Goal: Obtain resource: Download file/media

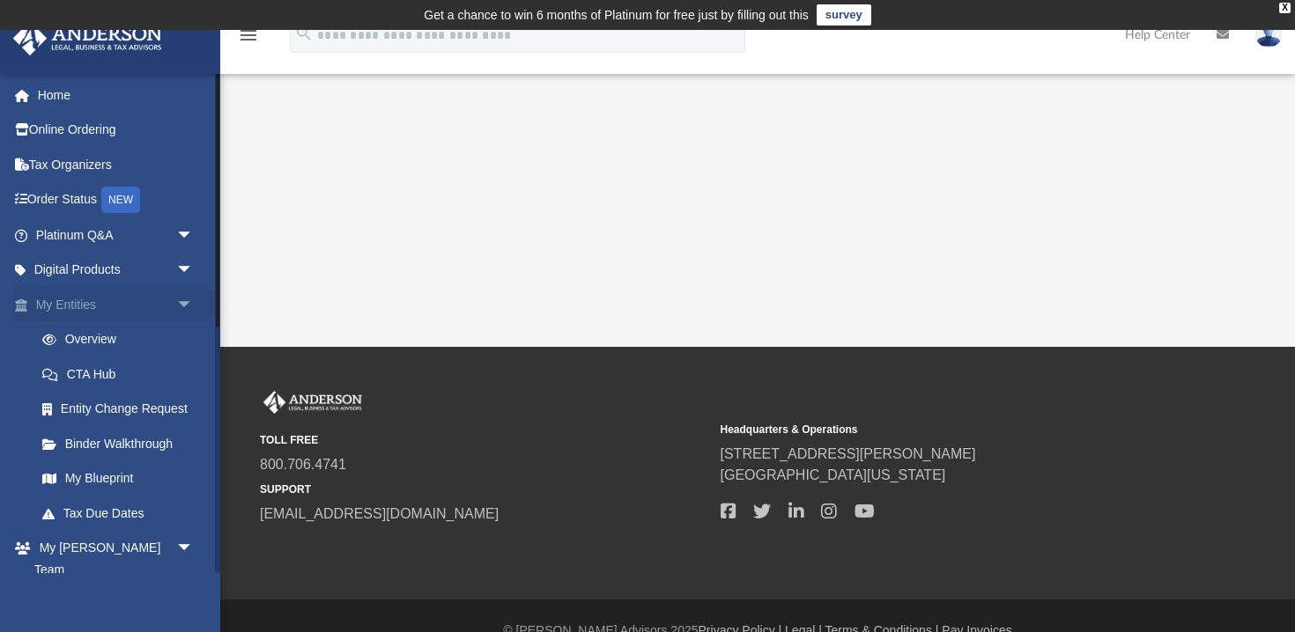
click at [182, 302] on span "arrow_drop_down" at bounding box center [193, 305] width 35 height 36
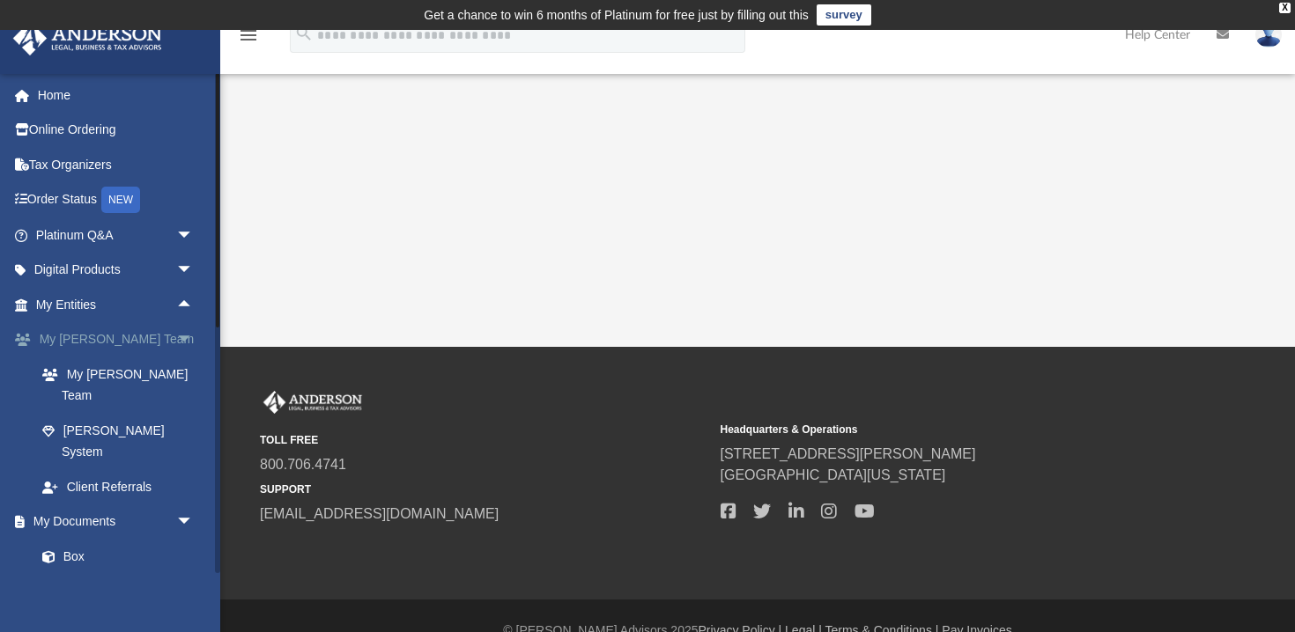
click at [187, 337] on span "arrow_drop_down" at bounding box center [193, 340] width 35 height 36
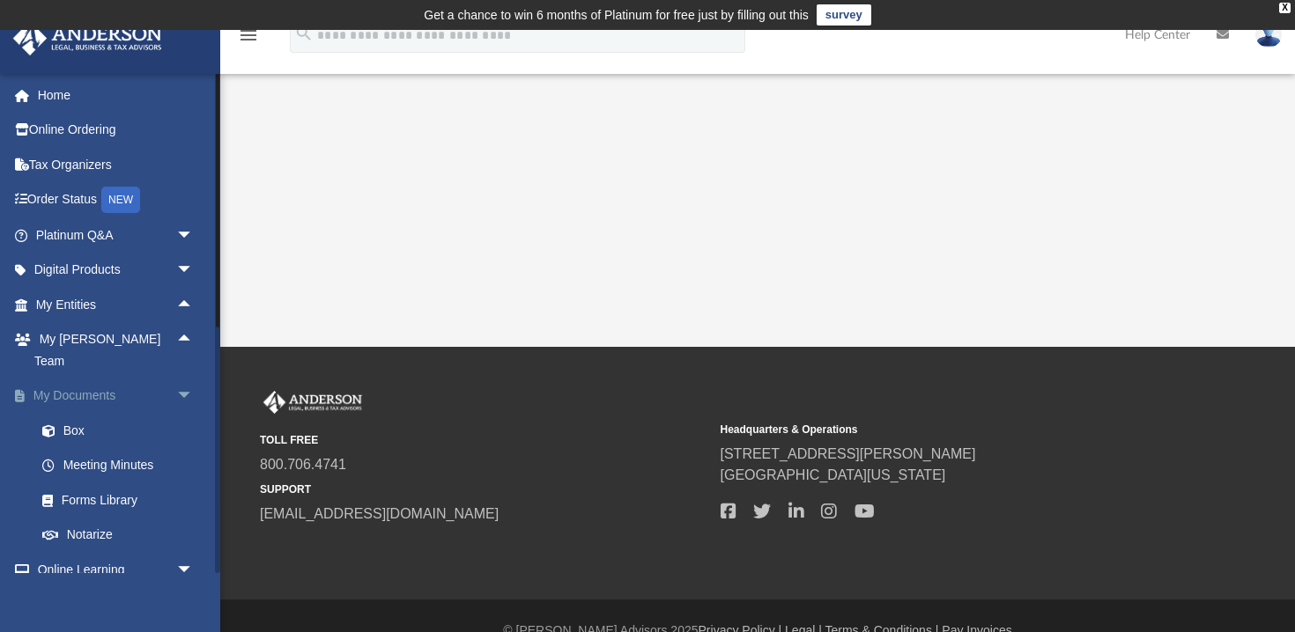
click at [186, 379] on span "arrow_drop_down" at bounding box center [193, 397] width 35 height 36
click at [185, 413] on span "arrow_drop_down" at bounding box center [193, 431] width 35 height 36
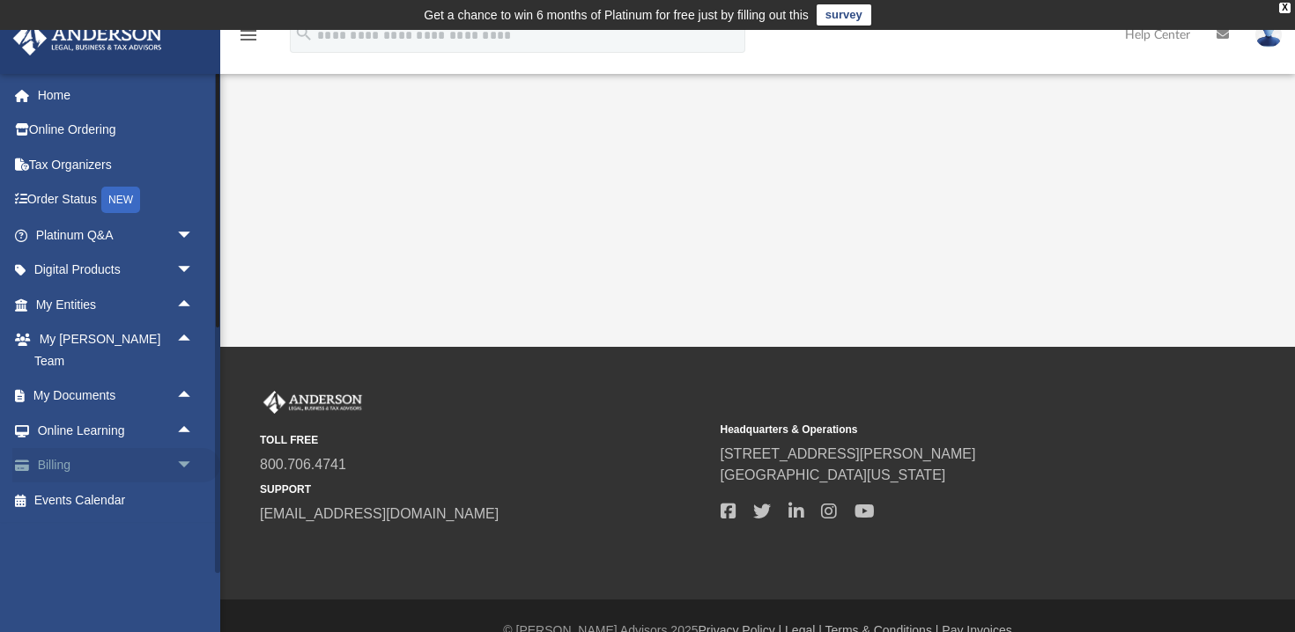
click at [182, 448] on span "arrow_drop_down" at bounding box center [193, 466] width 35 height 36
click at [101, 483] on link "$ Open Invoices" at bounding box center [123, 501] width 196 height 36
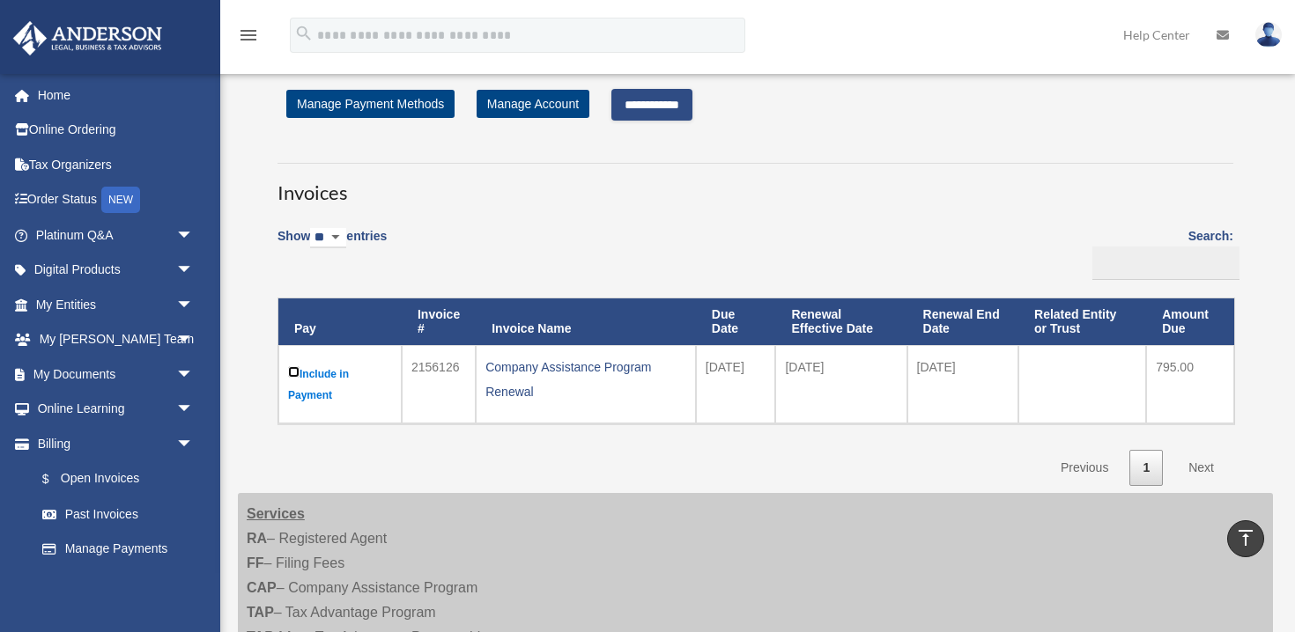
scroll to position [37, 0]
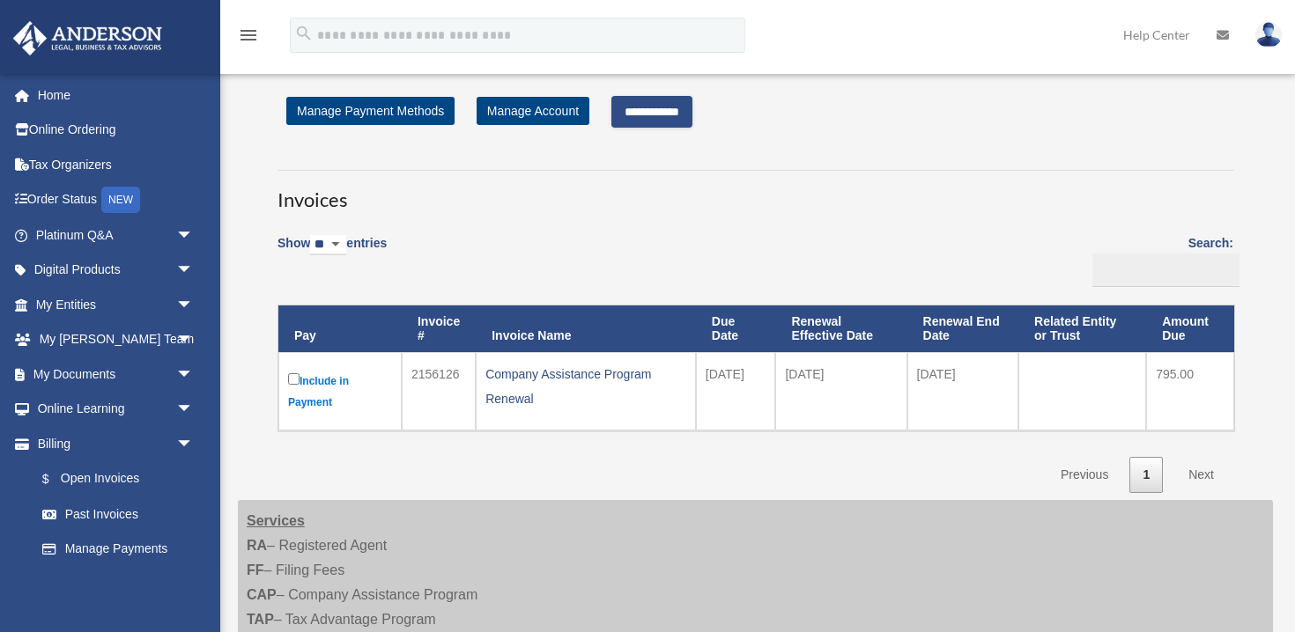
click at [663, 113] on input "**********" at bounding box center [651, 112] width 81 height 32
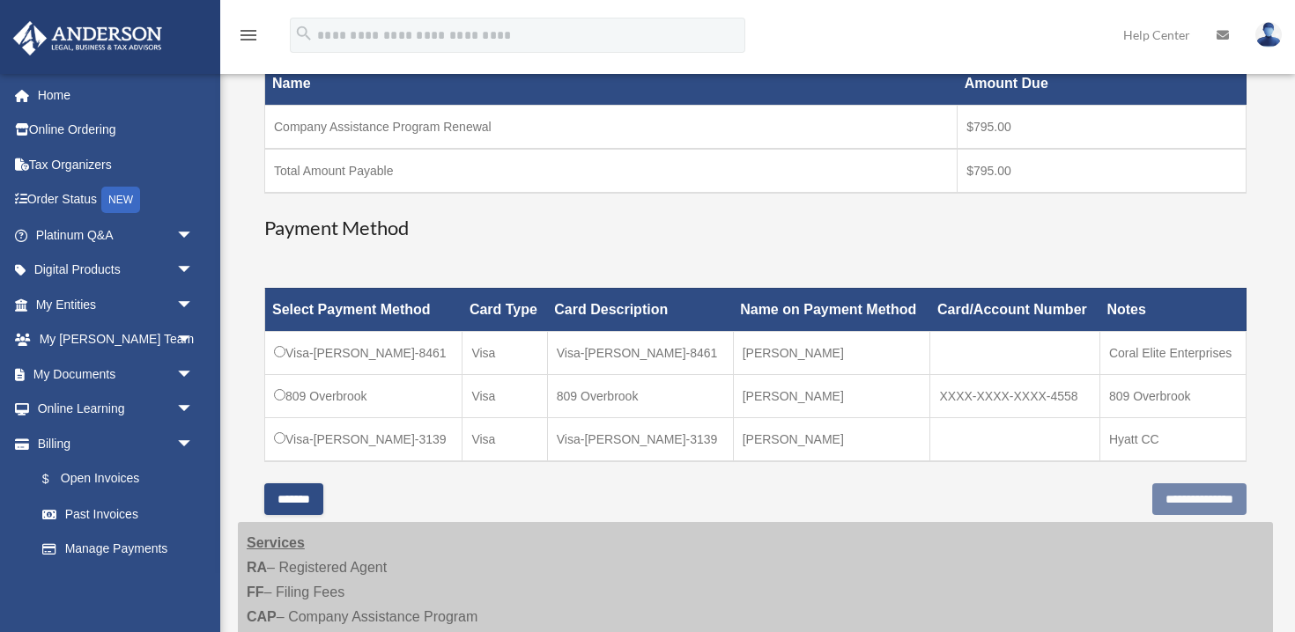
scroll to position [411, 0]
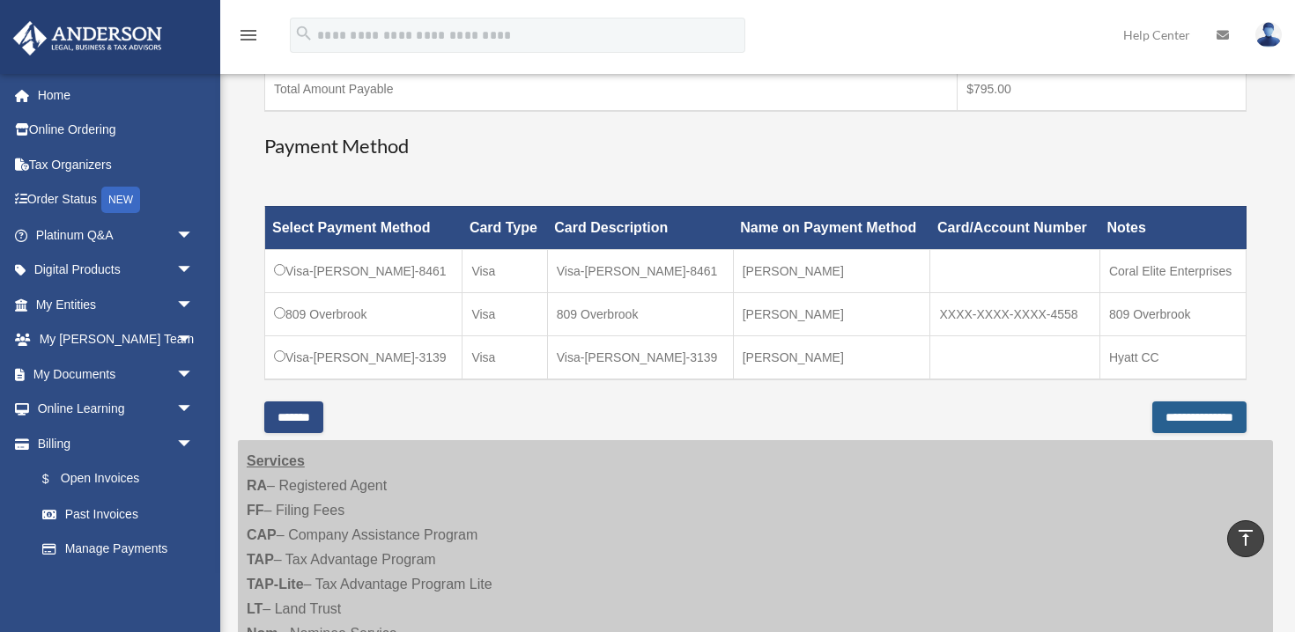
click at [1162, 420] on input "**********" at bounding box center [1199, 418] width 94 height 32
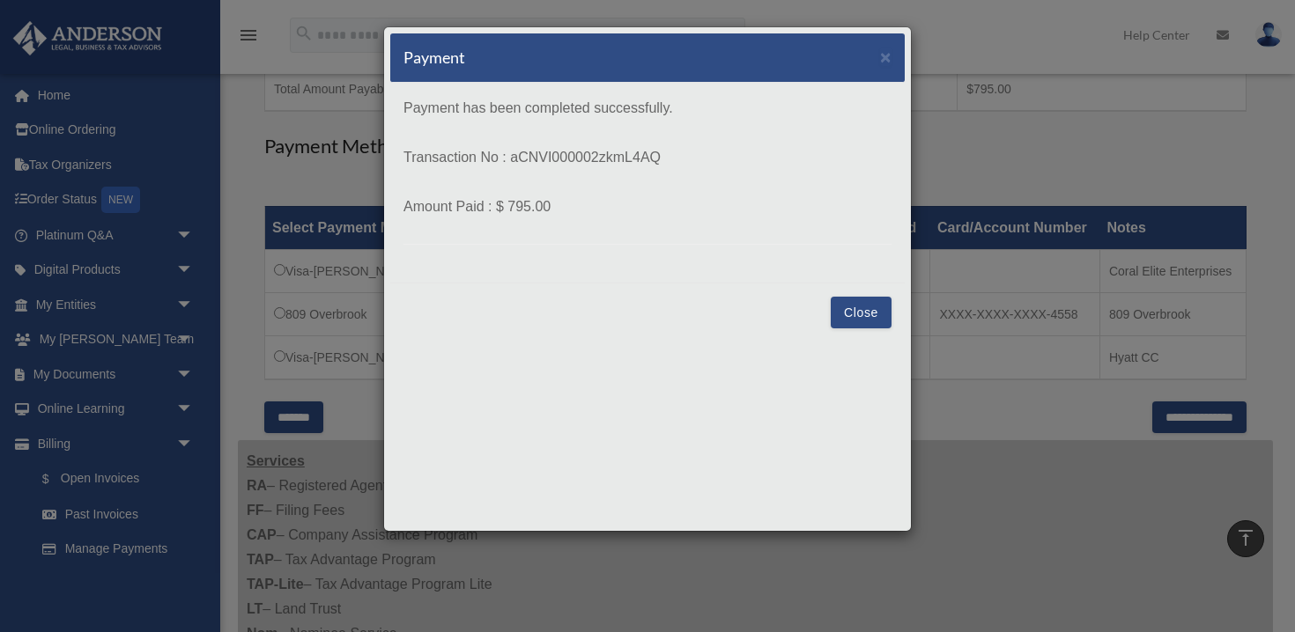
click at [854, 309] on button "Close" at bounding box center [860, 313] width 61 height 32
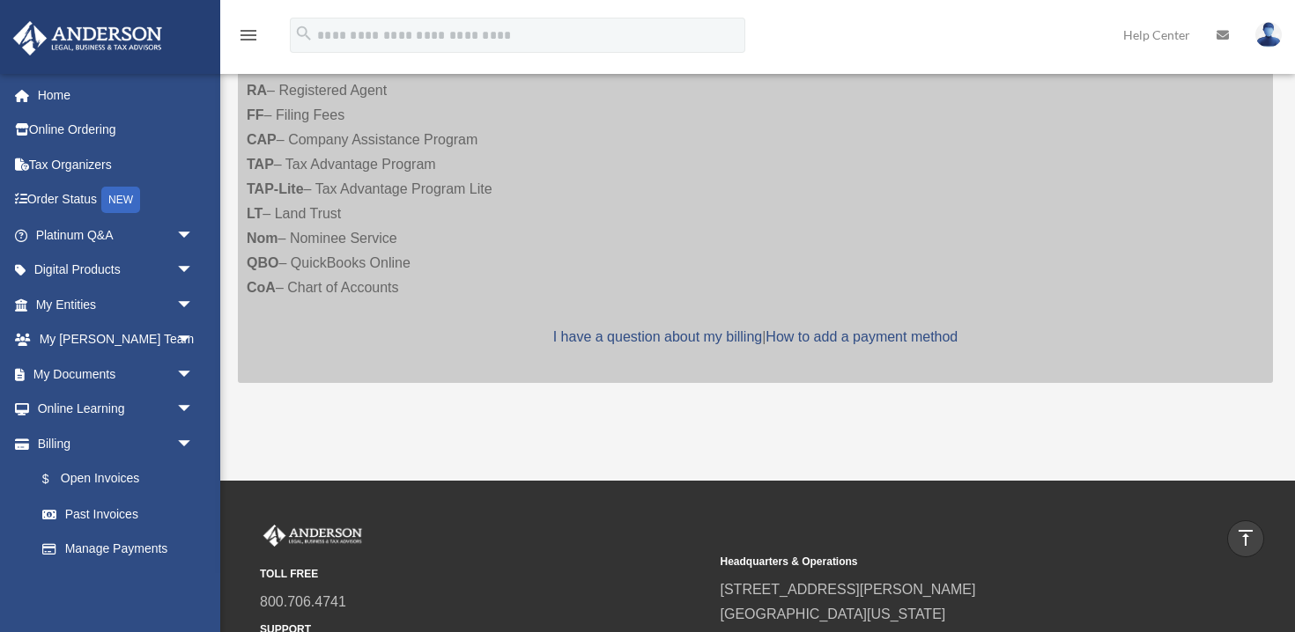
scroll to position [441, 0]
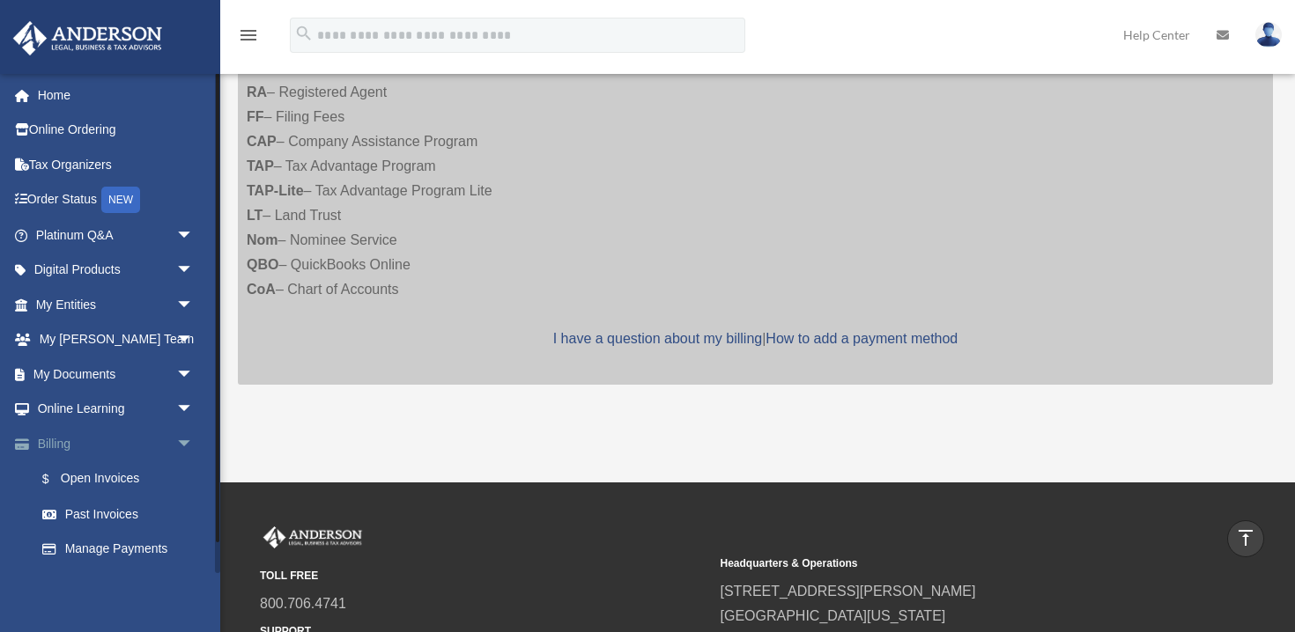
click at [186, 441] on span "arrow_drop_down" at bounding box center [193, 444] width 35 height 36
click at [186, 442] on span "arrow_drop_up" at bounding box center [193, 444] width 35 height 36
click at [96, 549] on link "Manage Payments" at bounding box center [123, 549] width 196 height 35
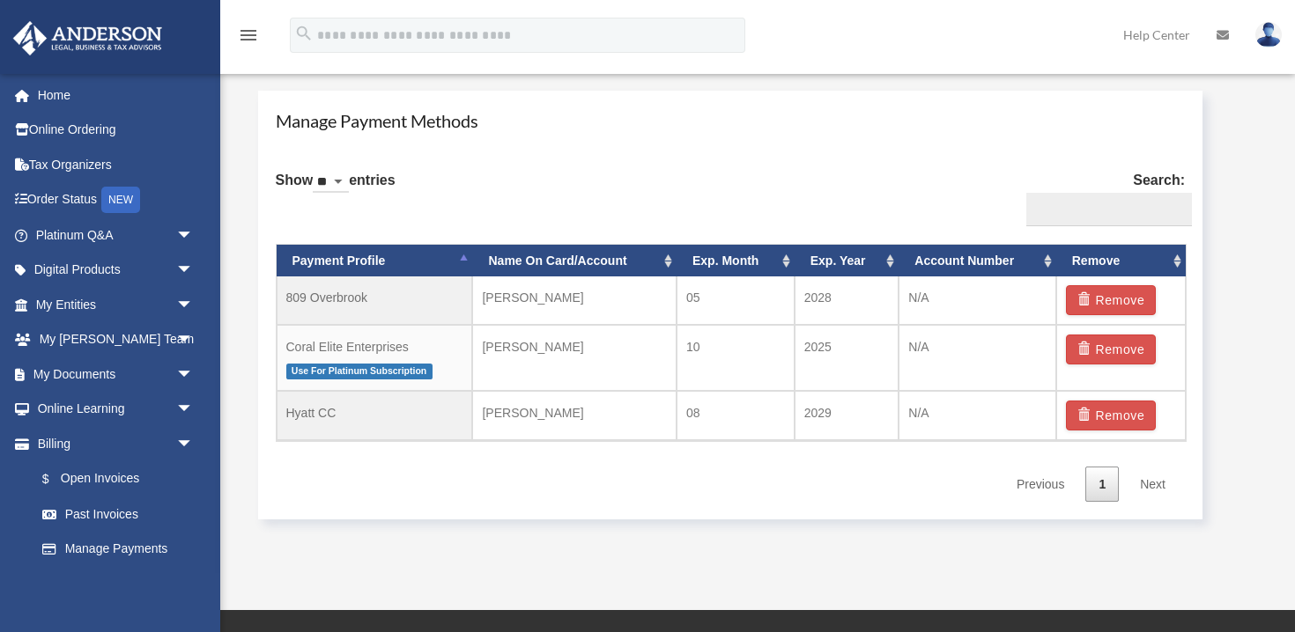
scroll to position [1046, 0]
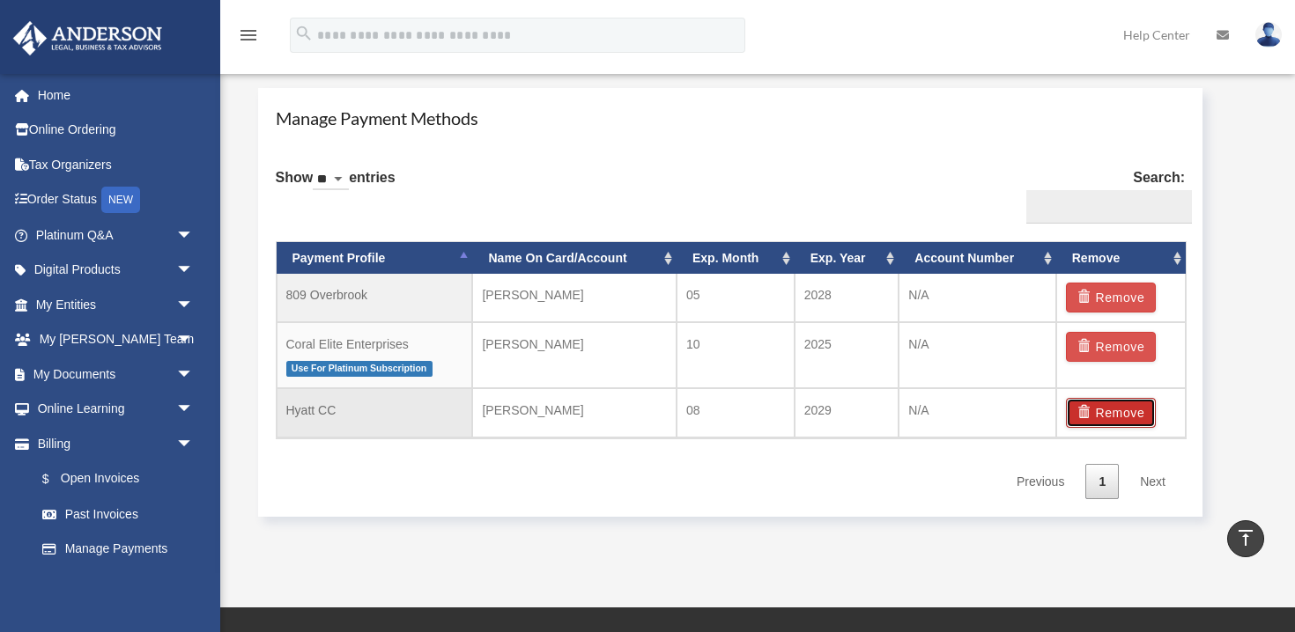
click at [1119, 413] on button "Remove" at bounding box center [1111, 413] width 91 height 30
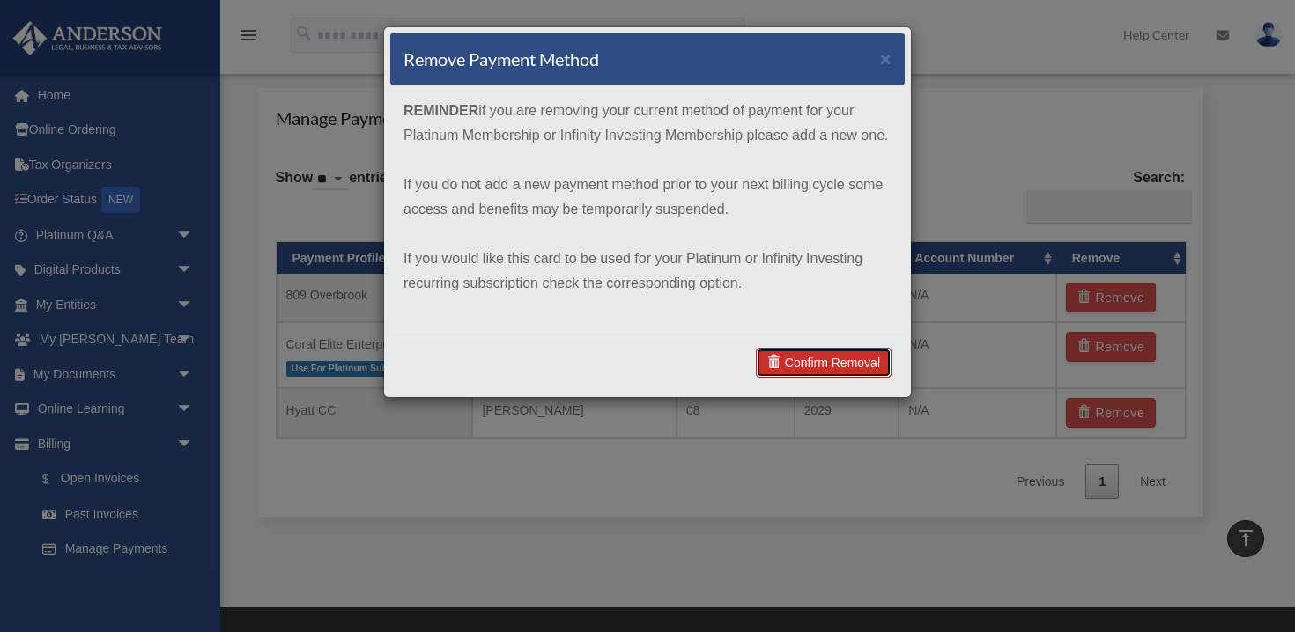
click at [815, 362] on link "Confirm Removal" at bounding box center [824, 363] width 136 height 30
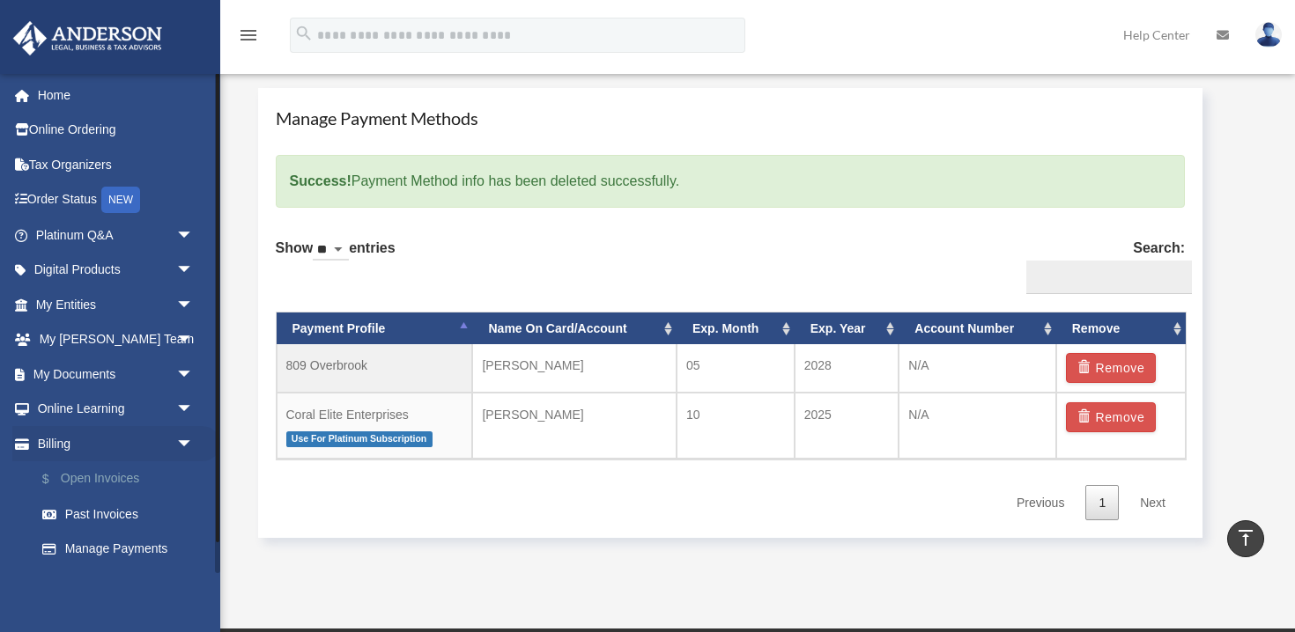
click at [117, 476] on link "$ Open Invoices" at bounding box center [123, 479] width 196 height 36
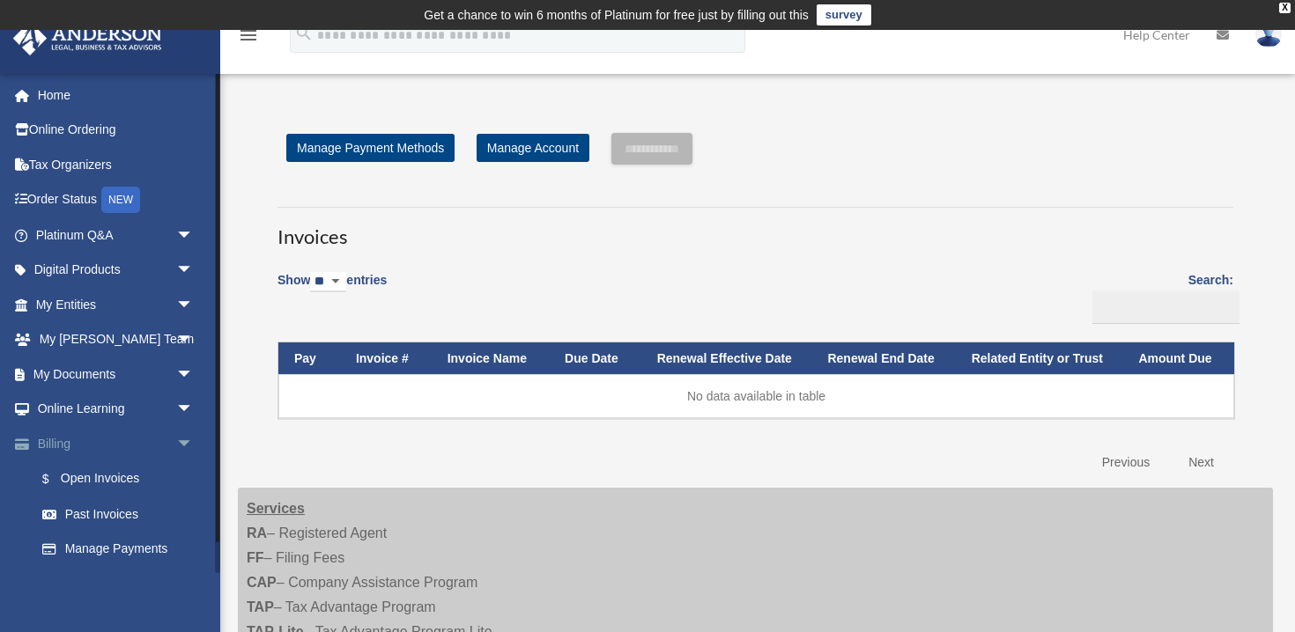
click at [186, 441] on span "arrow_drop_down" at bounding box center [193, 444] width 35 height 36
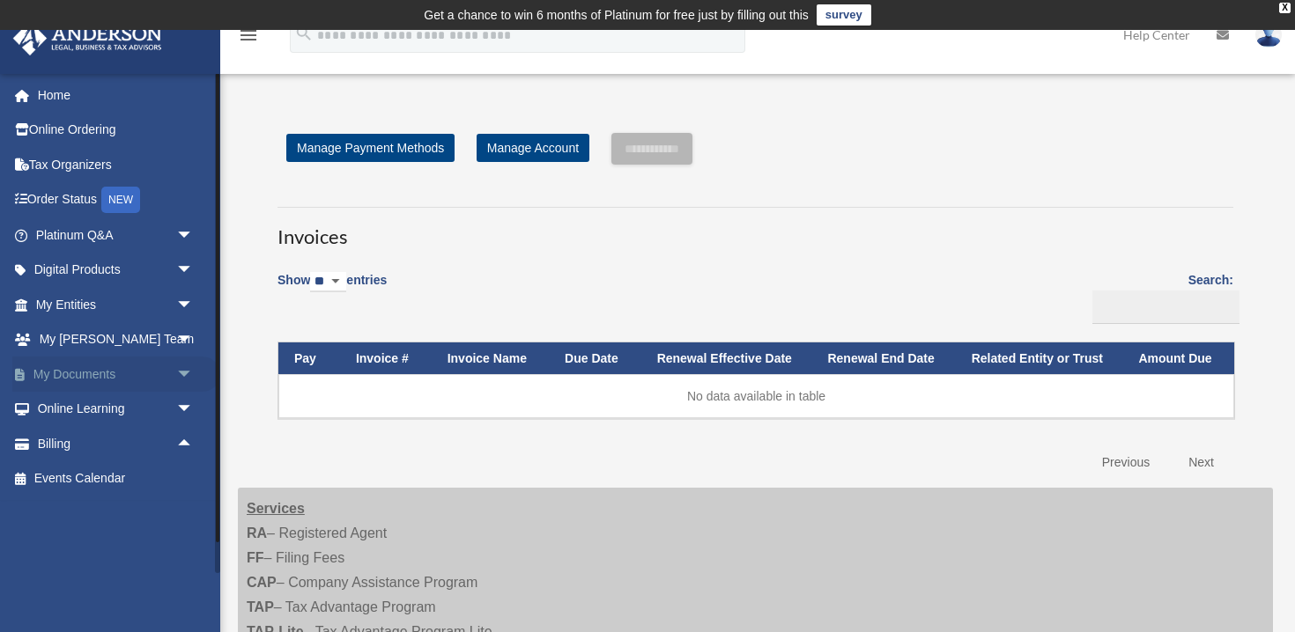
click at [185, 372] on span "arrow_drop_down" at bounding box center [193, 375] width 35 height 36
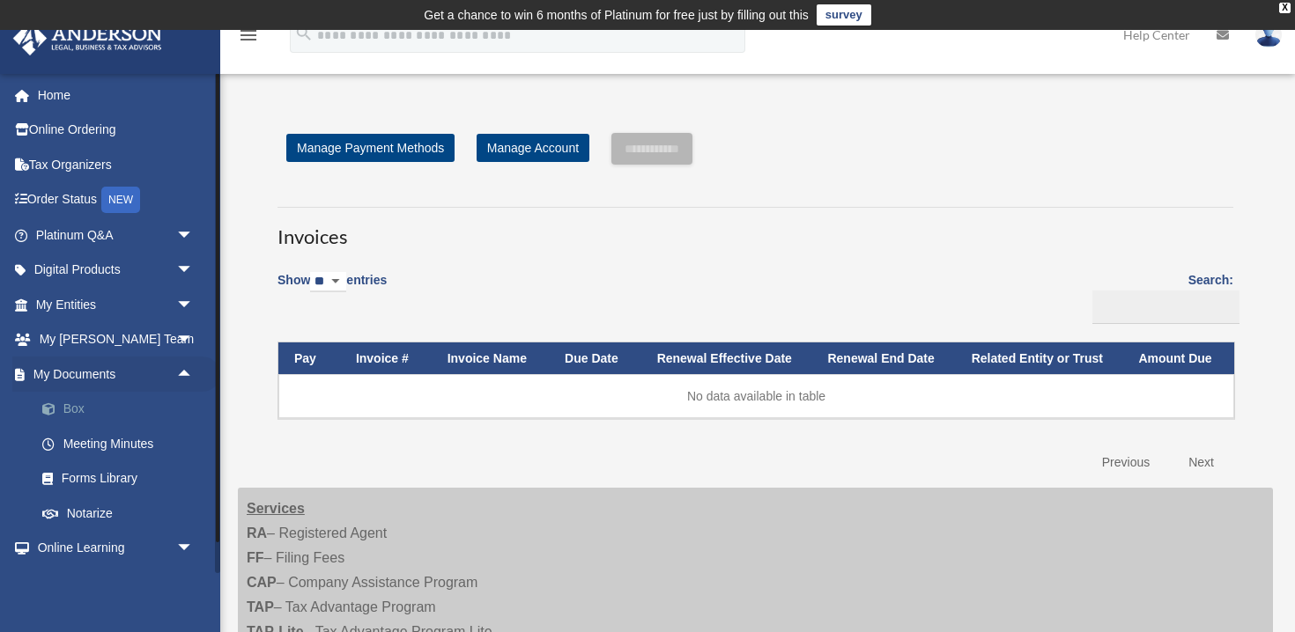
click at [76, 413] on link "Box" at bounding box center [123, 409] width 196 height 35
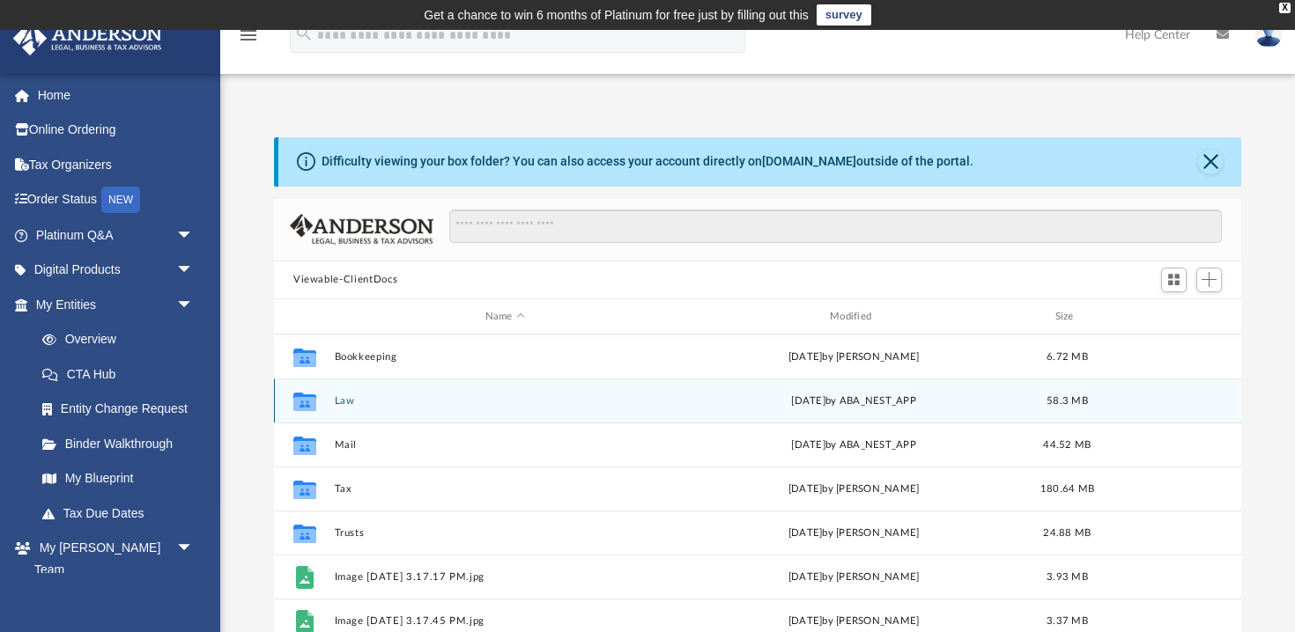
click at [342, 402] on button "Law" at bounding box center [505, 400] width 341 height 11
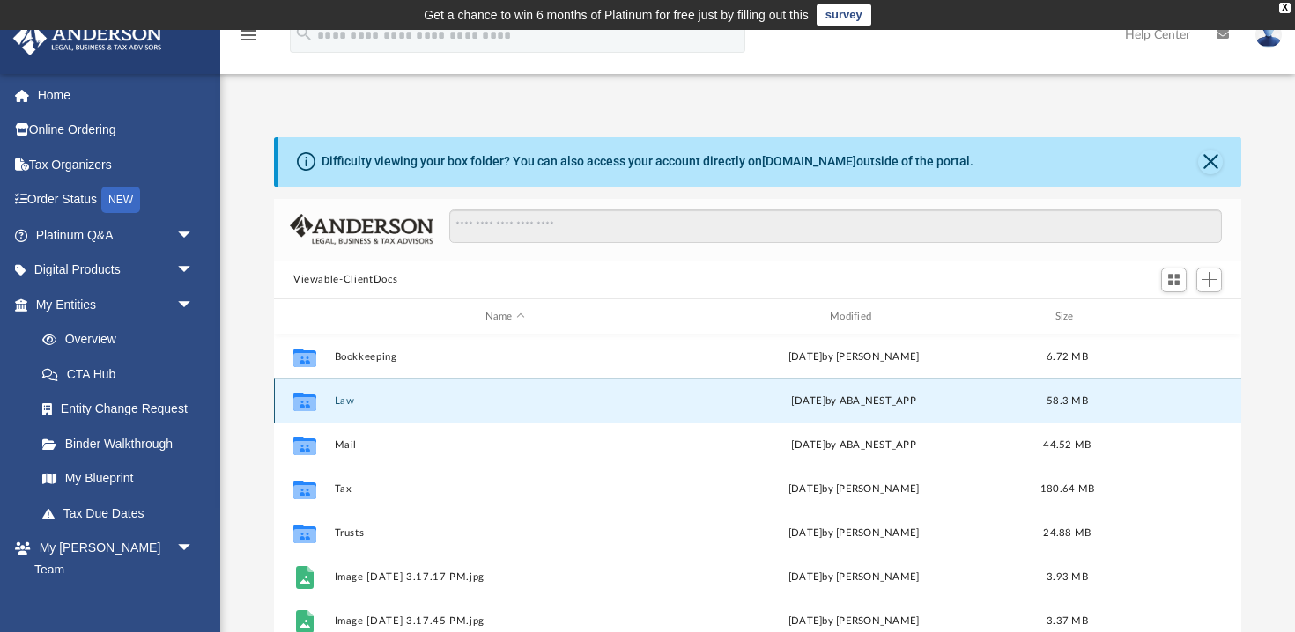
click at [342, 402] on button "Law" at bounding box center [505, 400] width 341 height 11
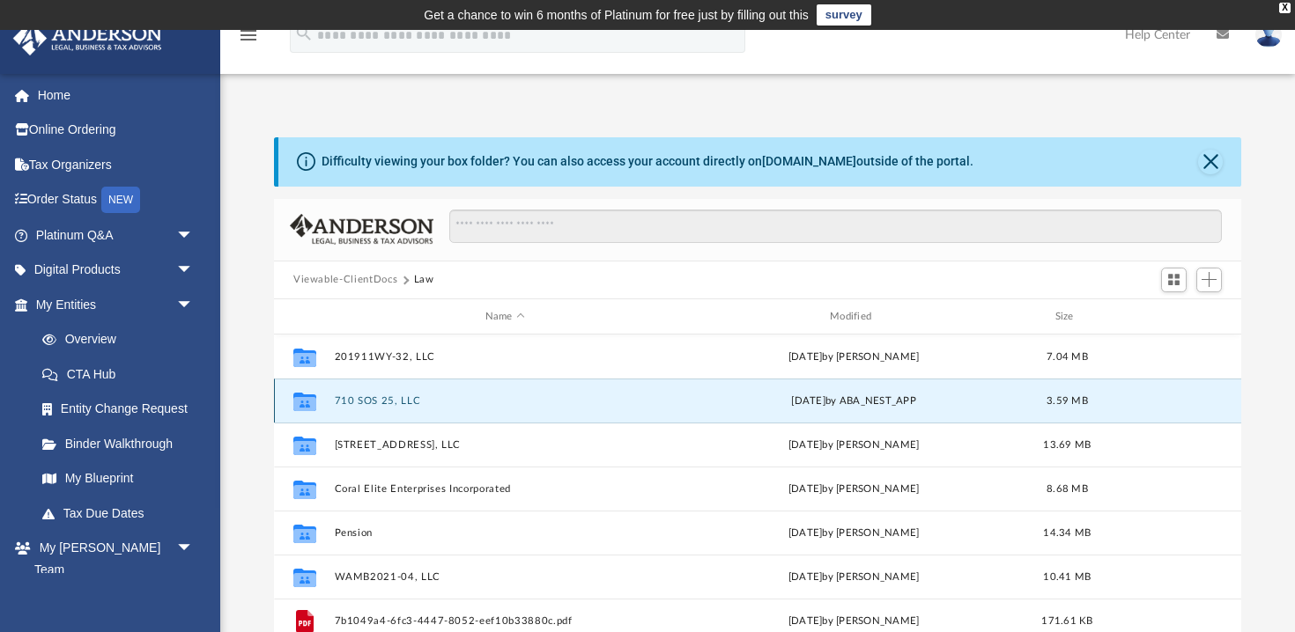
click at [541, 401] on button "710 SOS 25, LLC" at bounding box center [505, 400] width 341 height 11
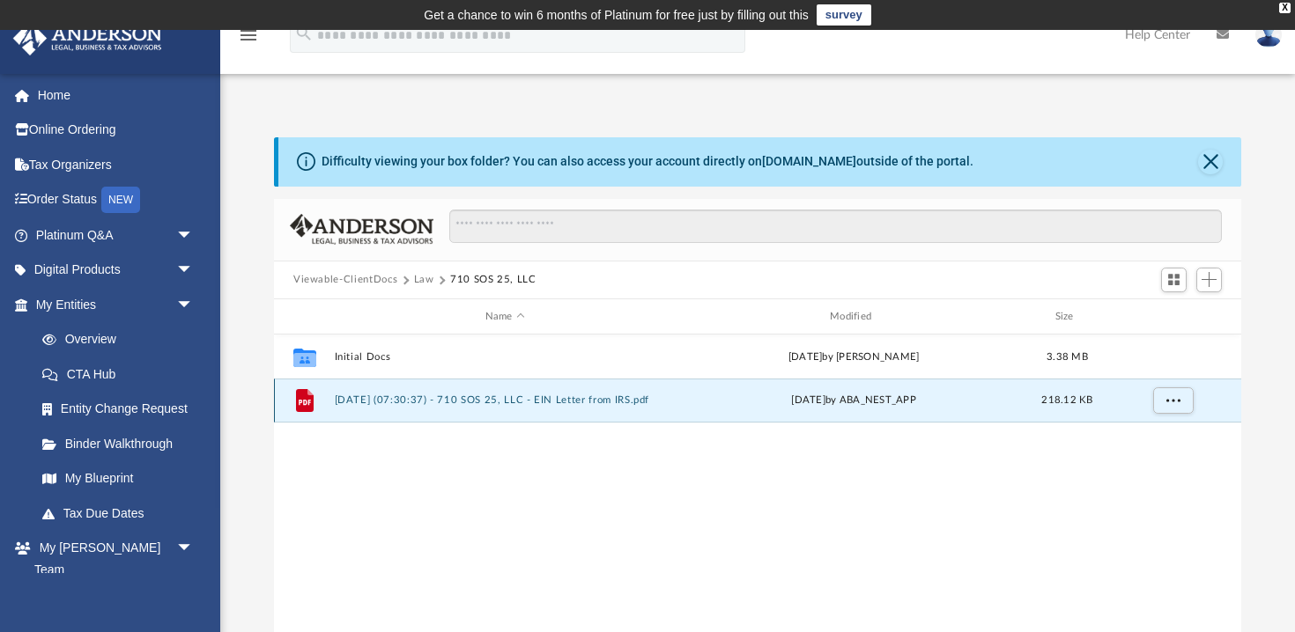
click at [578, 403] on button "2025.08.27 (07:30:37) - 710 SOS 25, LLC - EIN Letter from IRS.pdf" at bounding box center [505, 400] width 341 height 11
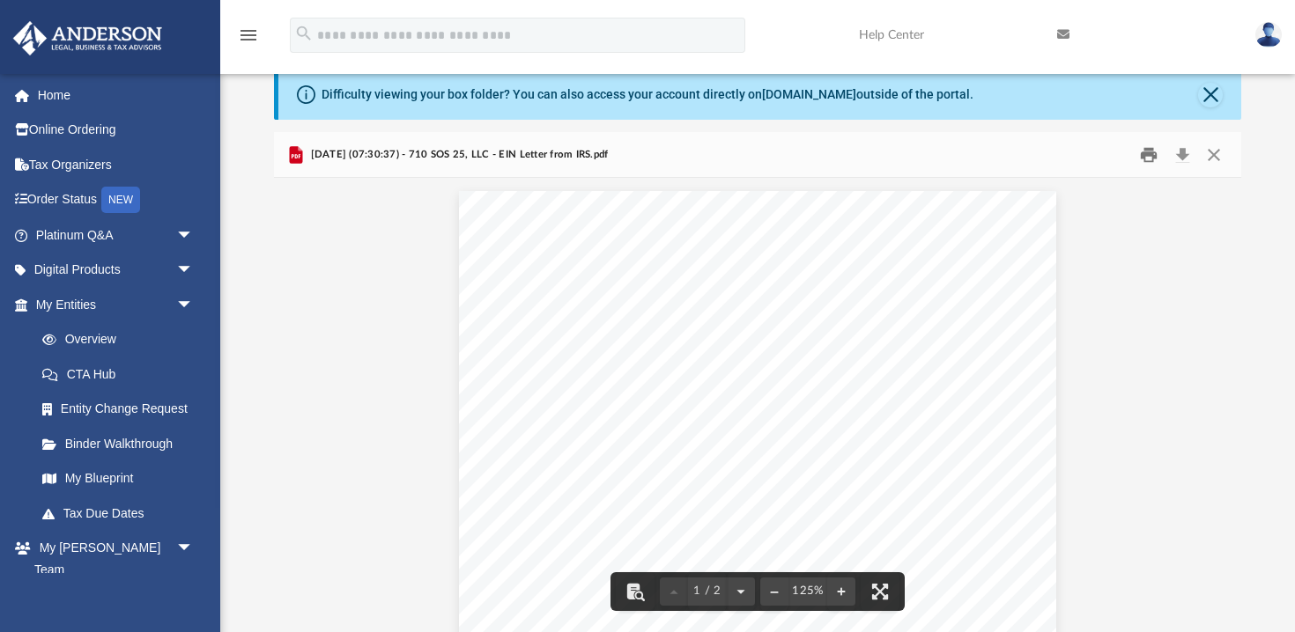
click at [1150, 158] on button "Print" at bounding box center [1149, 154] width 35 height 27
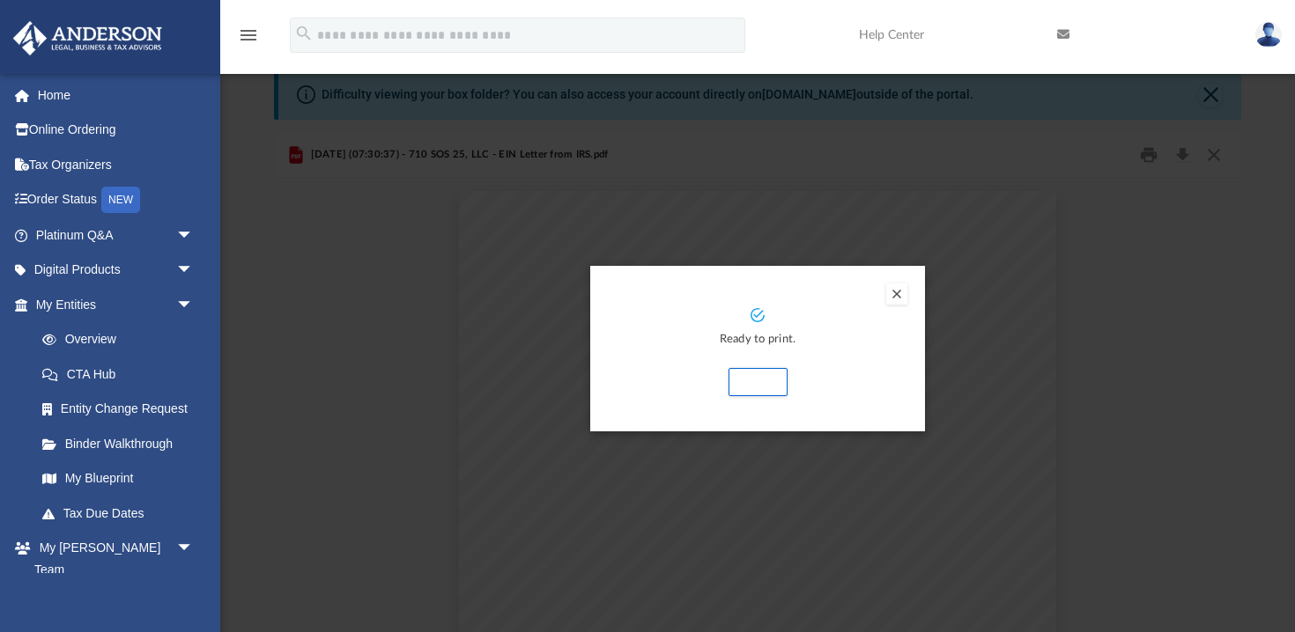
click at [1153, 278] on div "Preview" at bounding box center [647, 316] width 1295 height 632
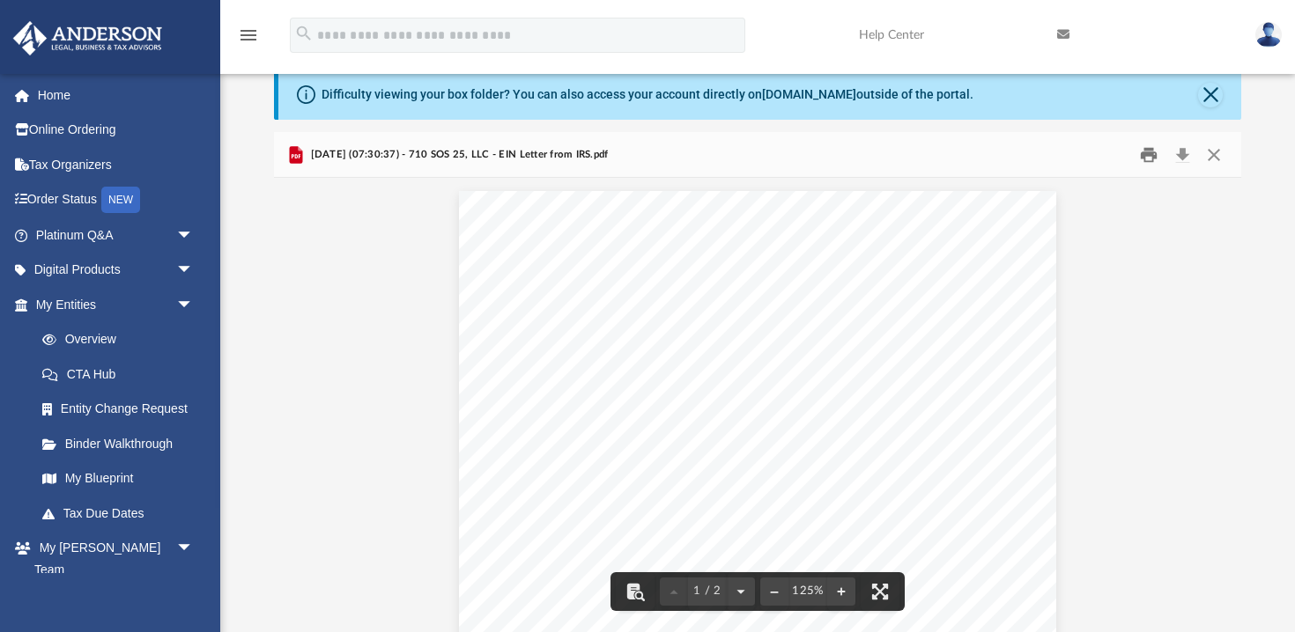
click at [1150, 155] on button "Print" at bounding box center [1149, 154] width 35 height 27
click at [1214, 152] on button "Close" at bounding box center [1214, 154] width 32 height 27
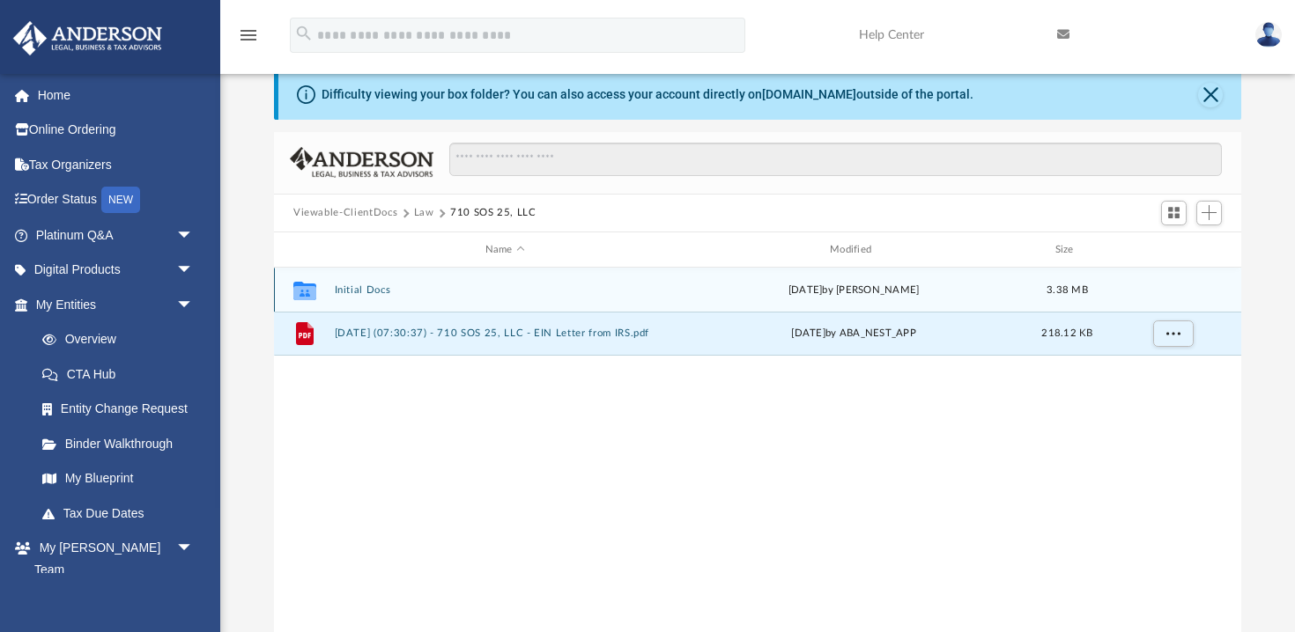
click at [736, 289] on div "Tue Aug 19 2025 by Kathleen Maureene Pelicano" at bounding box center [853, 291] width 341 height 16
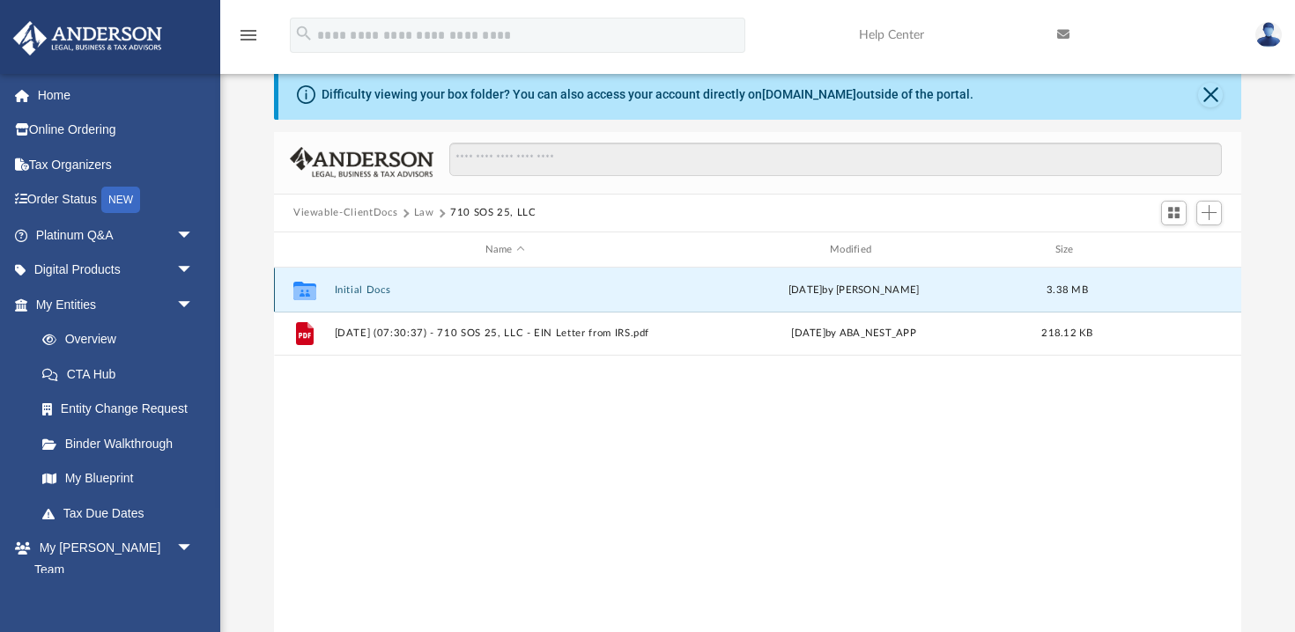
click at [736, 289] on div "Tue Aug 19 2025 by Kathleen Maureene Pelicano" at bounding box center [853, 291] width 341 height 16
click at [354, 288] on button "Initial Docs" at bounding box center [505, 289] width 341 height 11
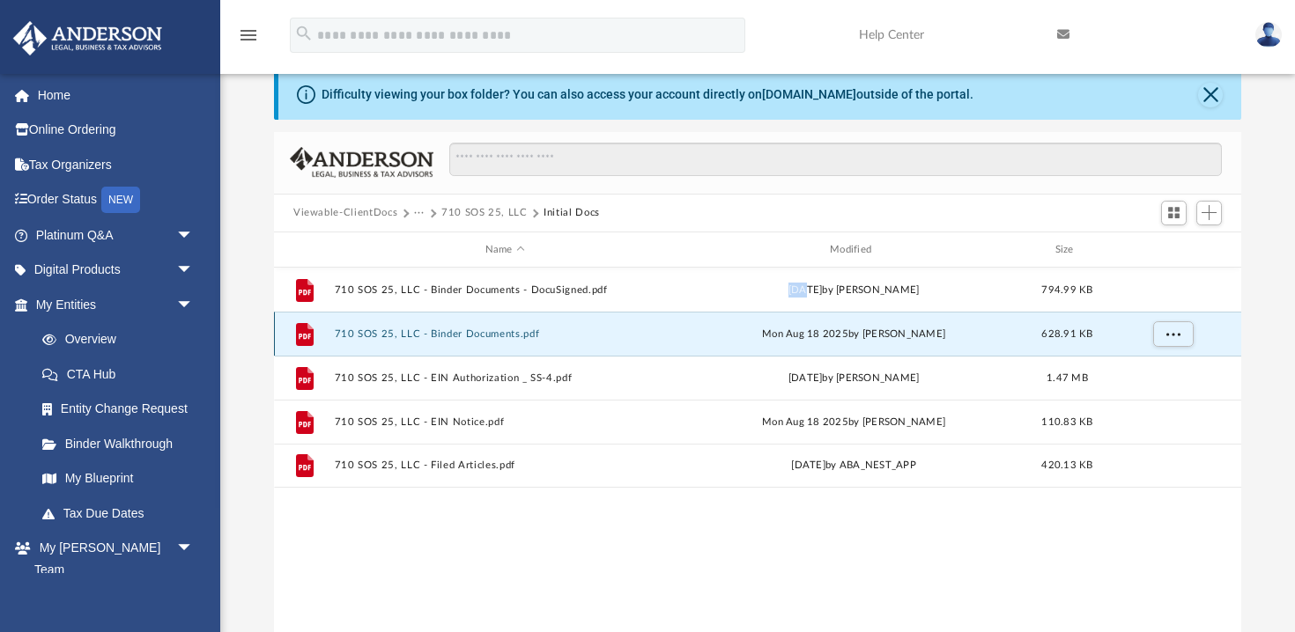
click at [460, 332] on button "710 SOS 25, LLC - Binder Documents.pdf" at bounding box center [505, 333] width 341 height 11
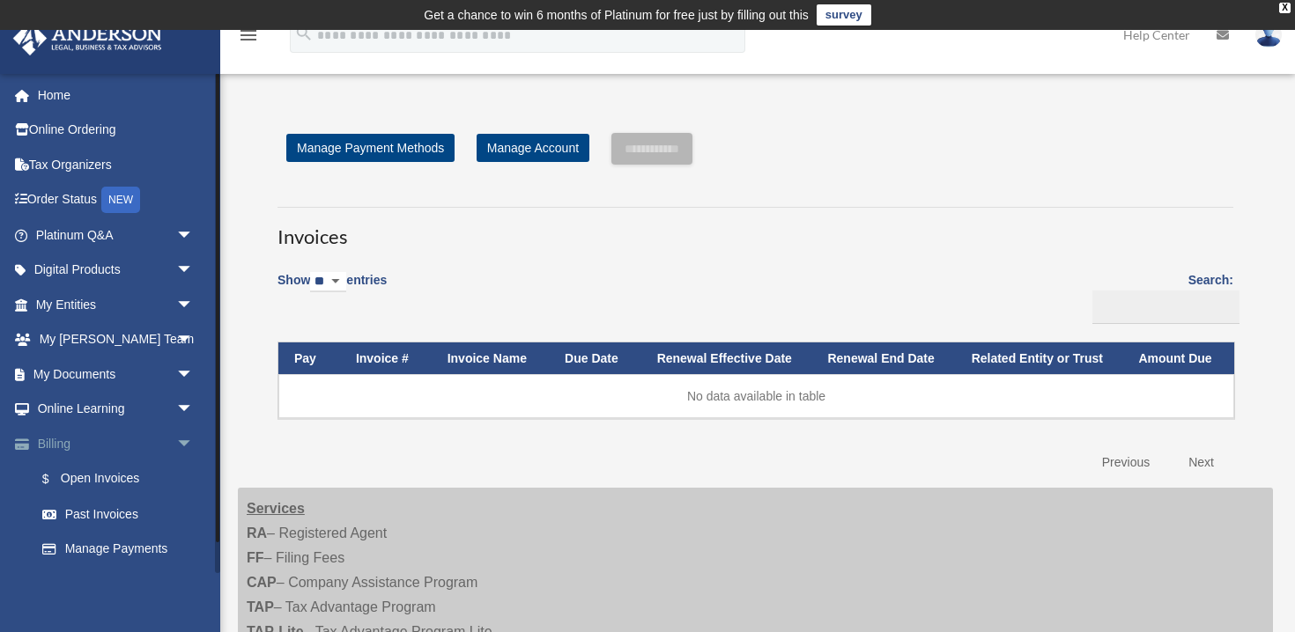
click at [187, 440] on span "arrow_drop_down" at bounding box center [193, 444] width 35 height 36
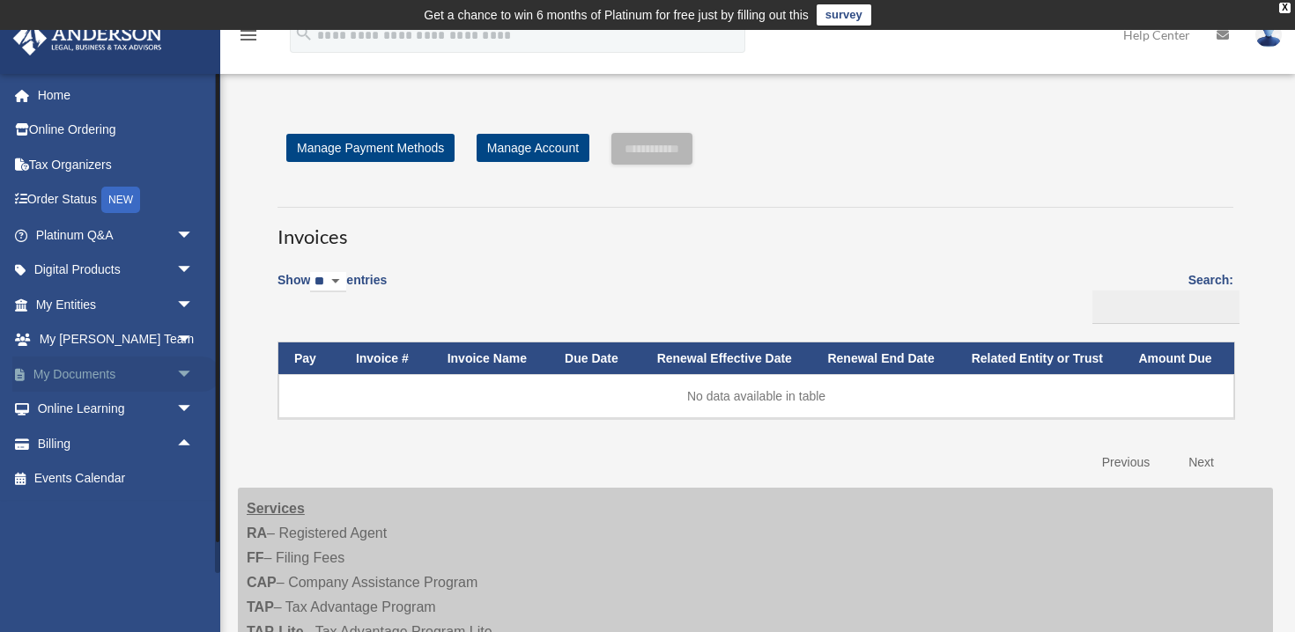
click at [186, 374] on span "arrow_drop_down" at bounding box center [193, 375] width 35 height 36
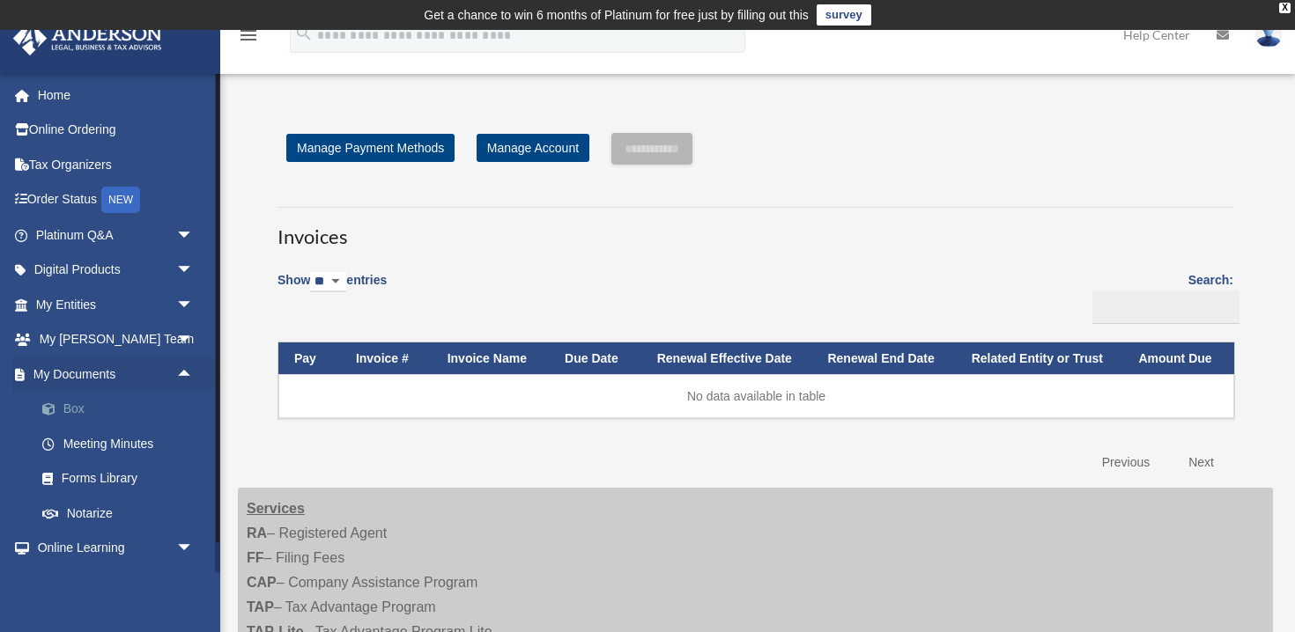
click at [72, 407] on link "Box" at bounding box center [123, 409] width 196 height 35
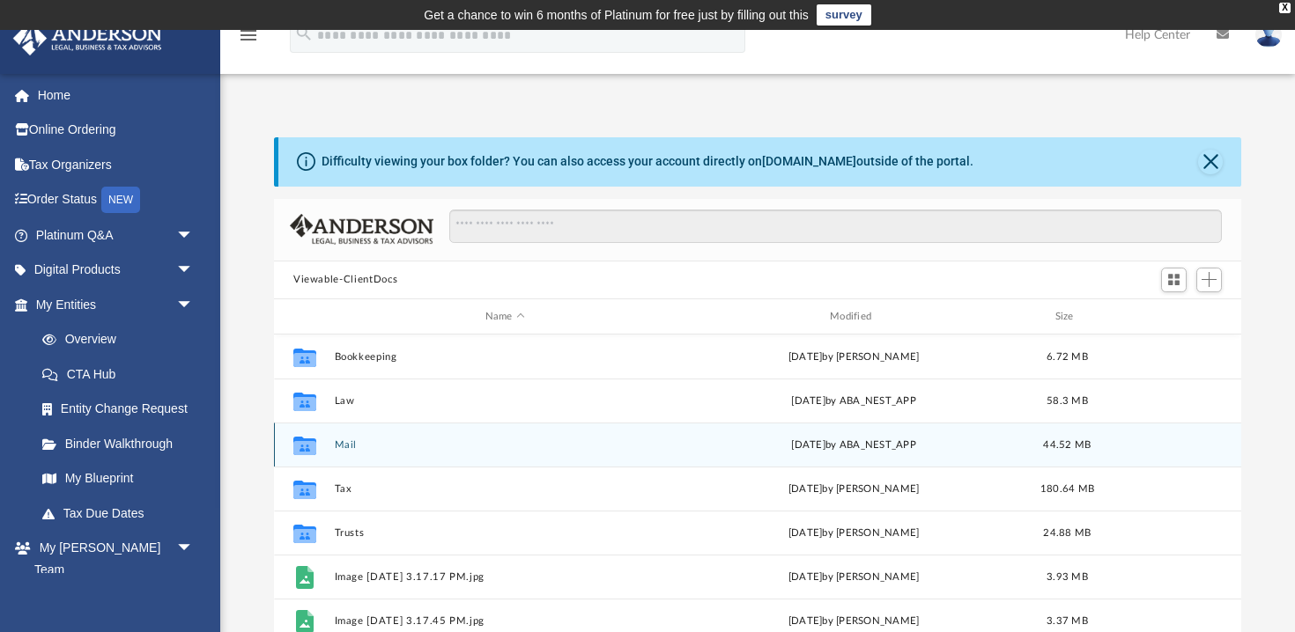
click at [554, 447] on button "Mail" at bounding box center [505, 444] width 341 height 11
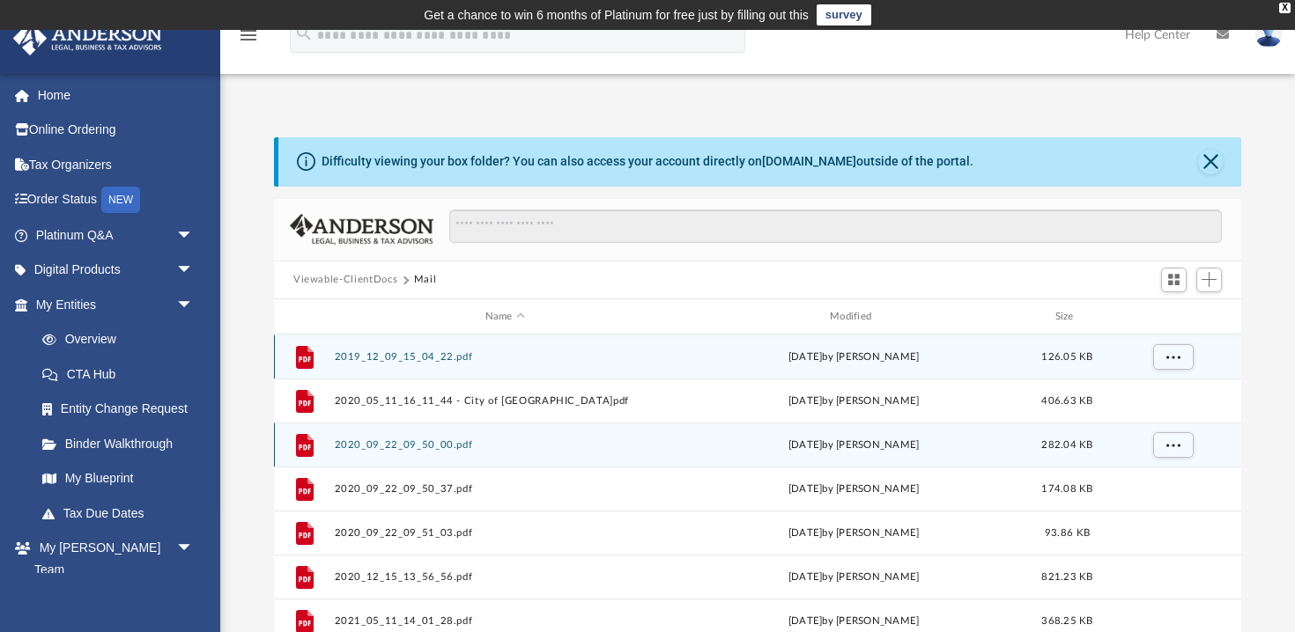
scroll to position [1, 1]
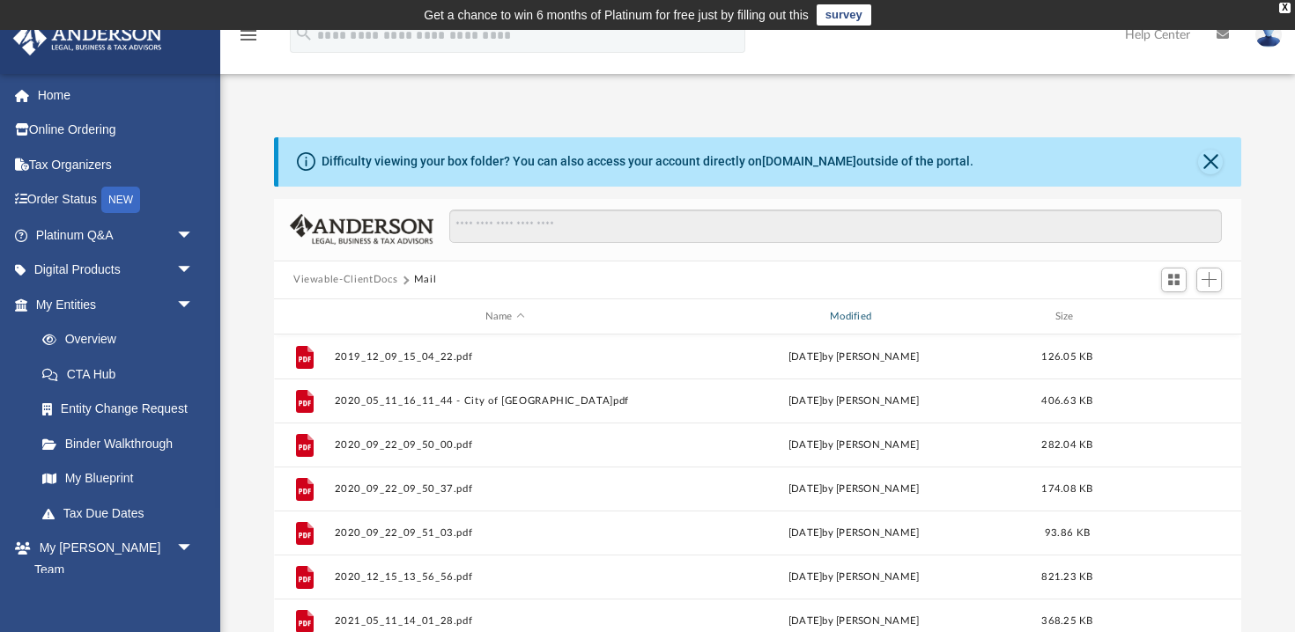
click at [854, 314] on div "Modified" at bounding box center [854, 317] width 342 height 16
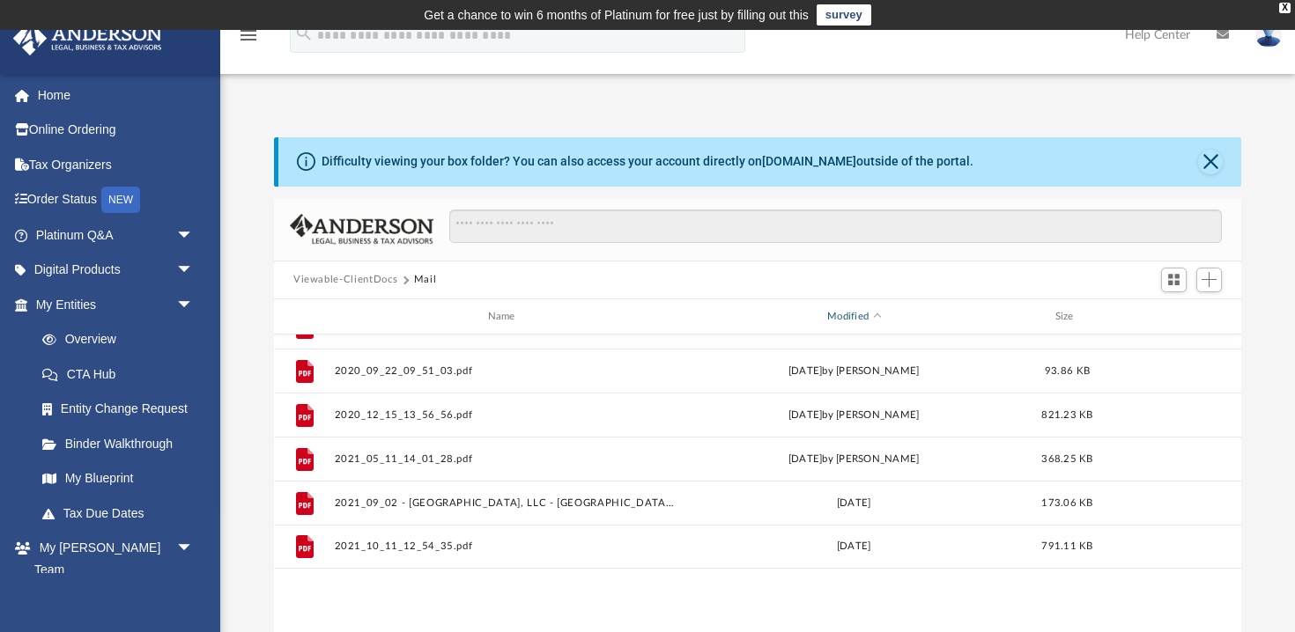
scroll to position [0, 0]
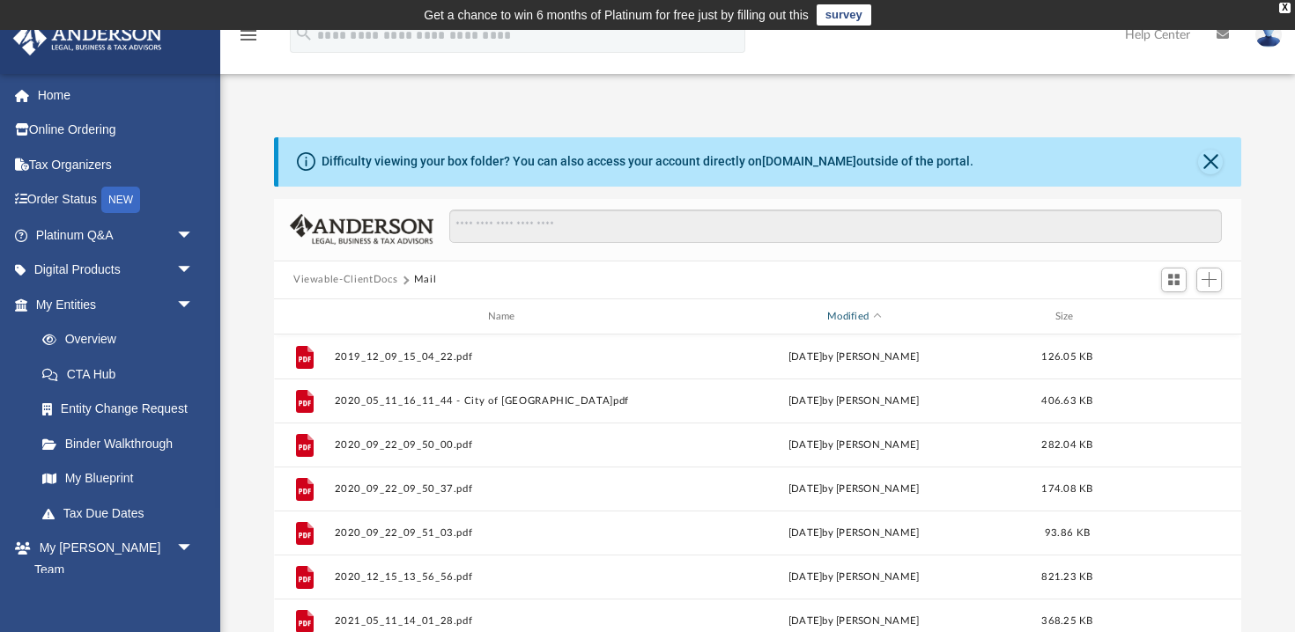
click at [877, 315] on span "Modified" at bounding box center [876, 317] width 7 height 7
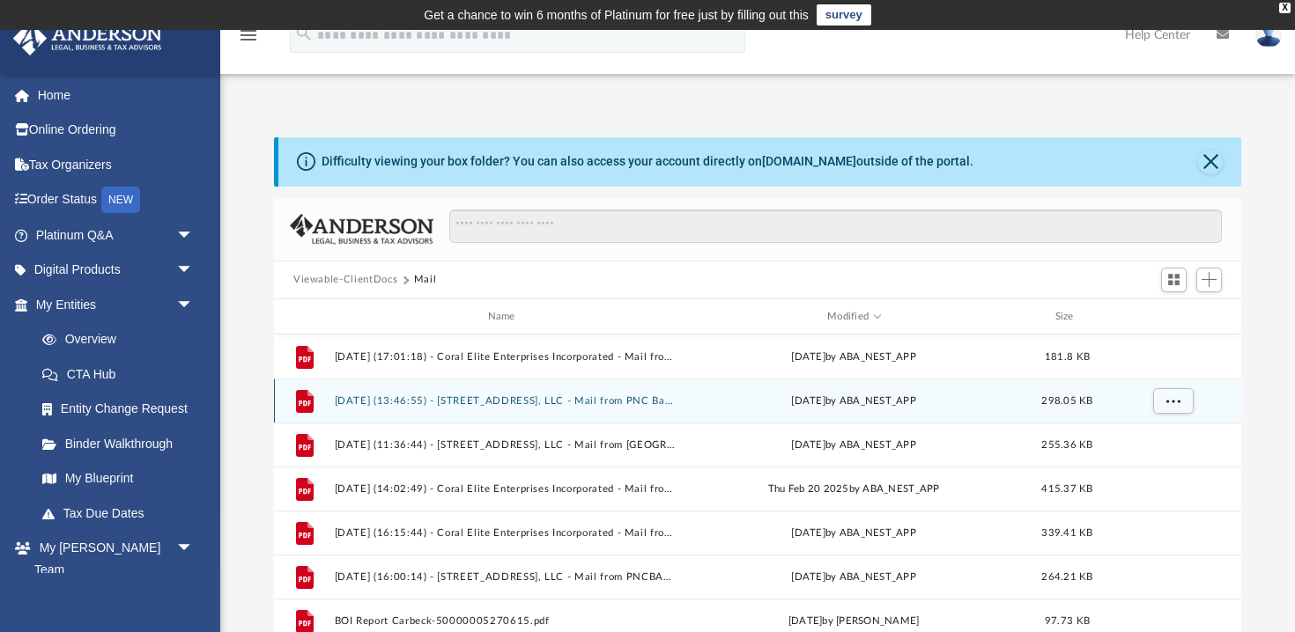
click at [524, 399] on button "2025.08.04 (13:46:55) - 809 Overbrook Rd, LLC - Mail from PNC Bank.pdf" at bounding box center [505, 400] width 341 height 11
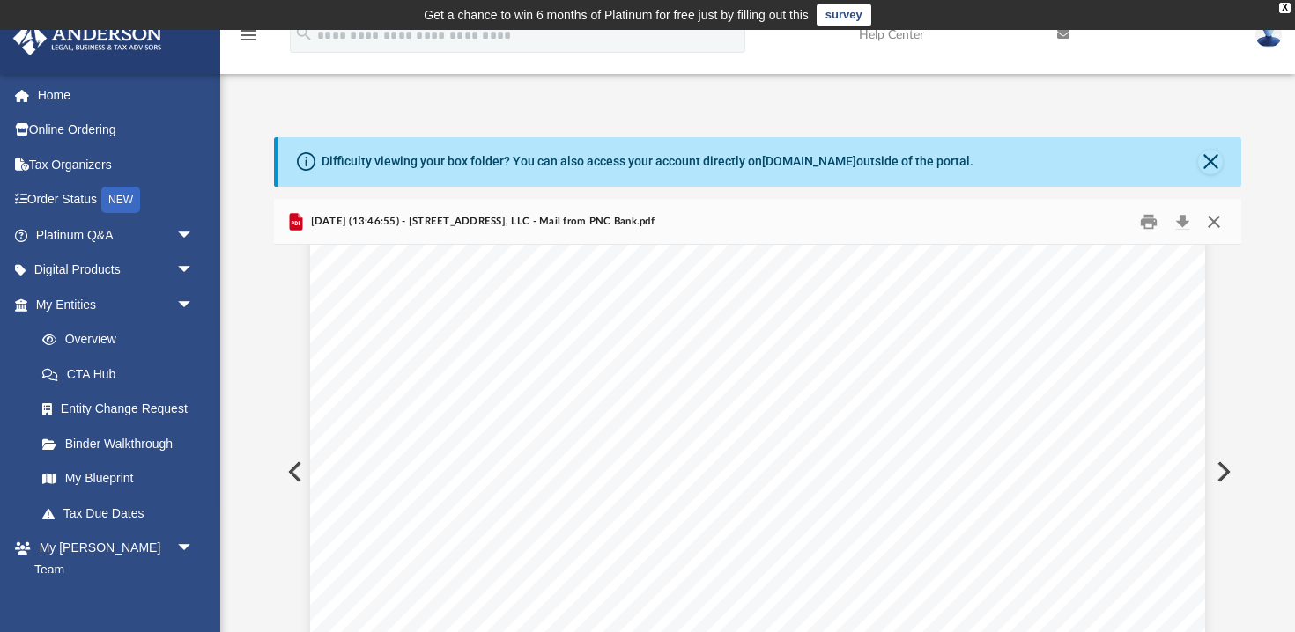
click at [1210, 222] on button "Close" at bounding box center [1214, 221] width 32 height 27
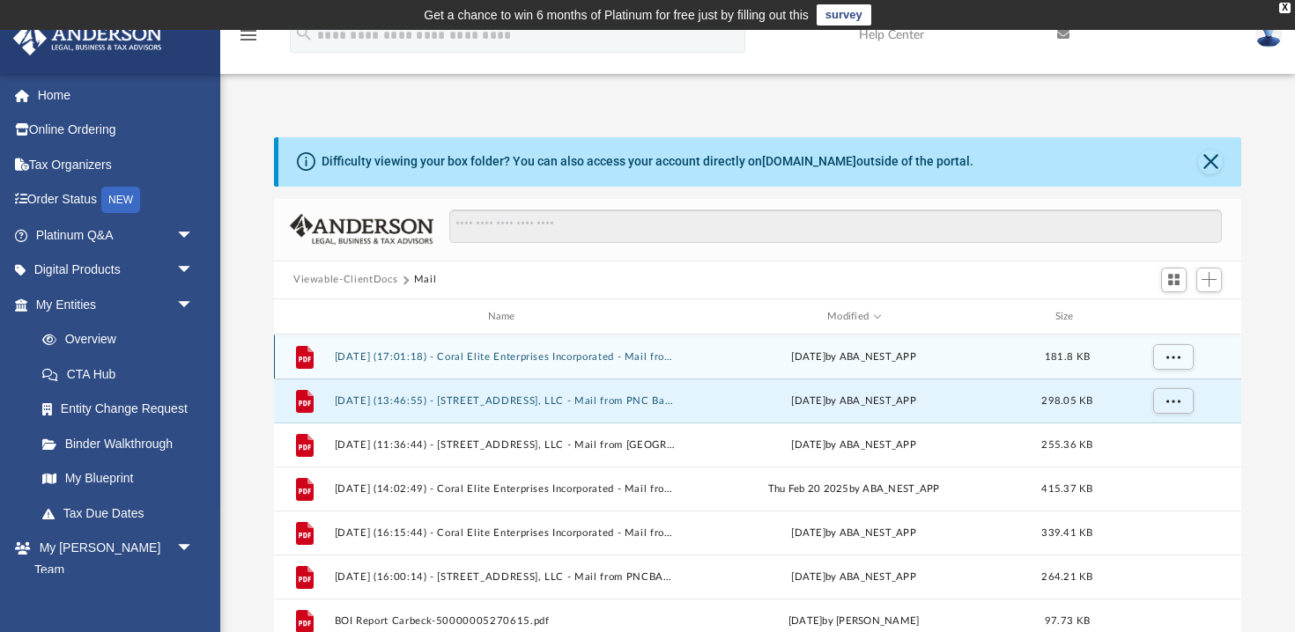
click at [552, 355] on button "2025.08.15 (17:01:18) - Coral Elite Enterprises Incorporated - Mail from PNC Ba…" at bounding box center [505, 356] width 341 height 11
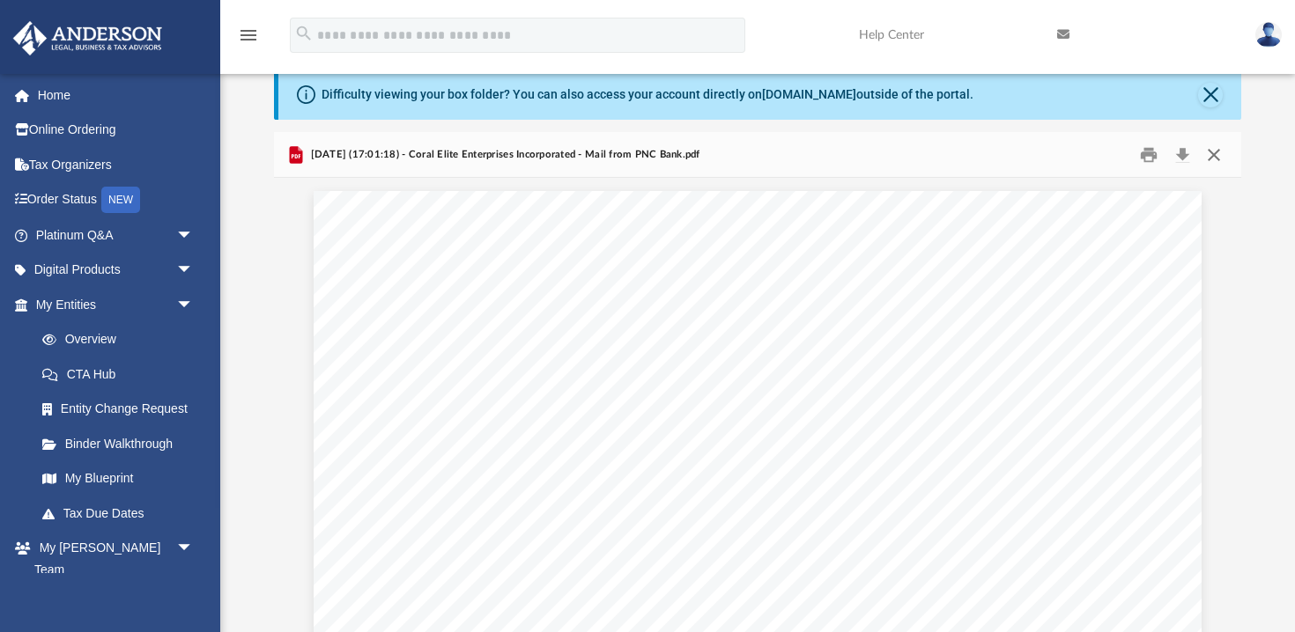
click at [1214, 157] on button "Close" at bounding box center [1214, 154] width 32 height 27
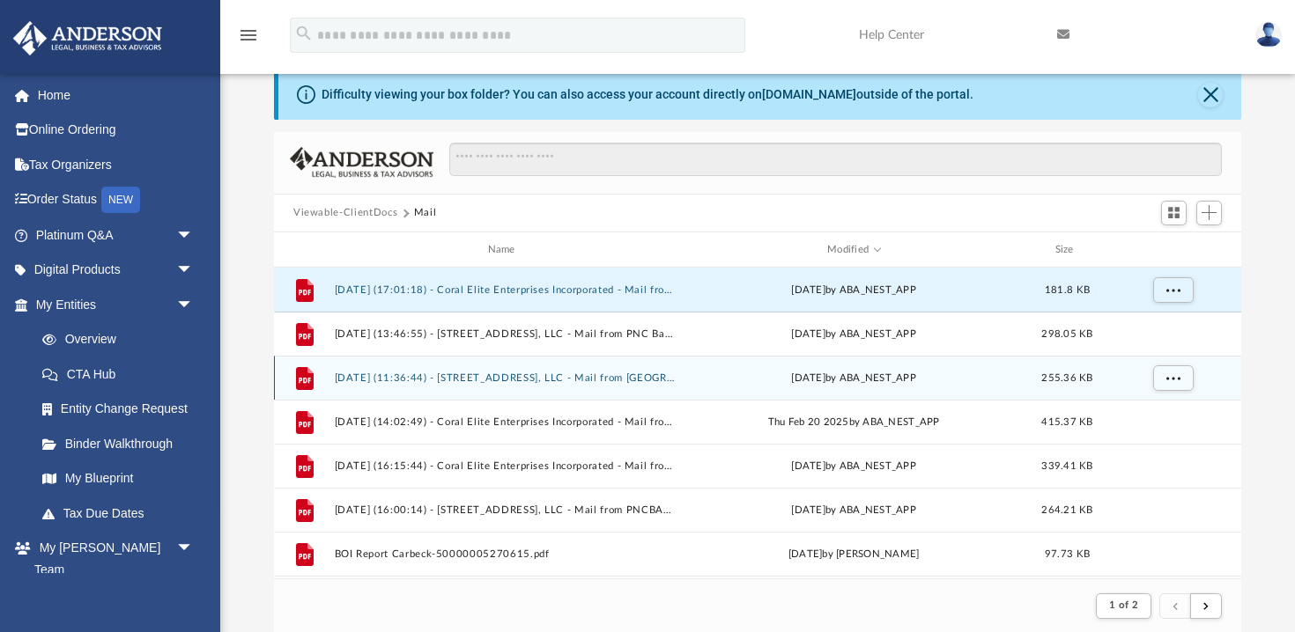
click at [539, 377] on button "2025.04.03 (11:36:44) - 809 Overbrook Rd, LLC - Mail from Asia Spratley.pdf" at bounding box center [505, 378] width 341 height 11
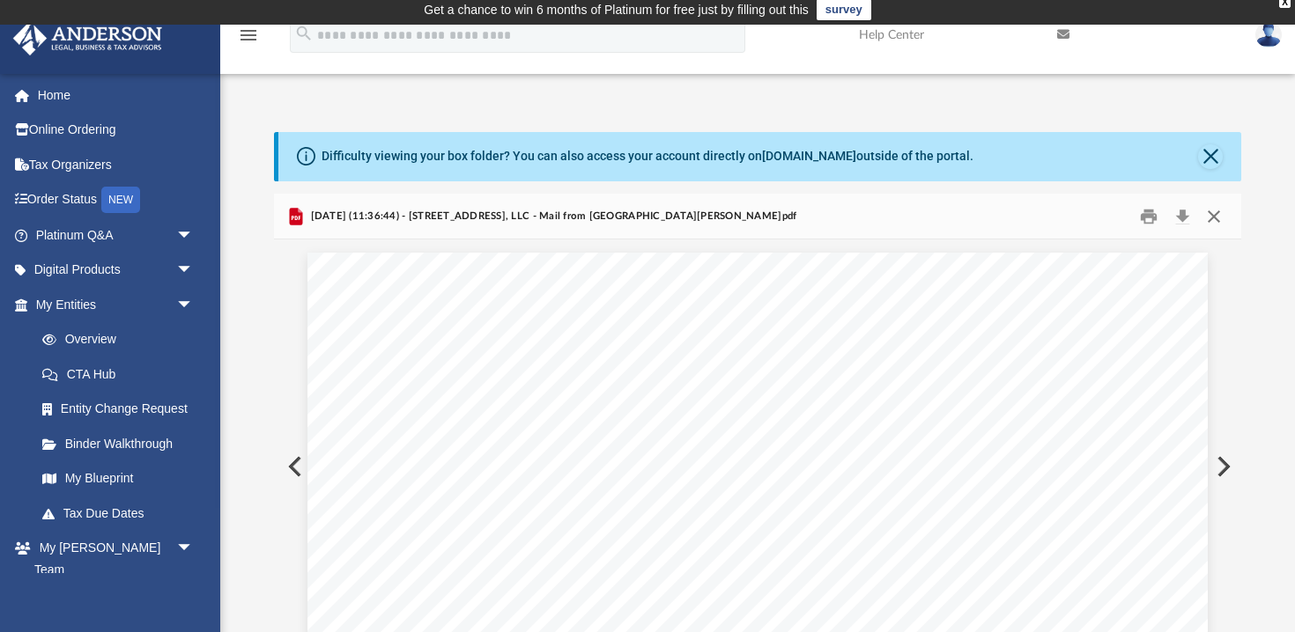
click at [1213, 213] on button "Close" at bounding box center [1214, 216] width 32 height 27
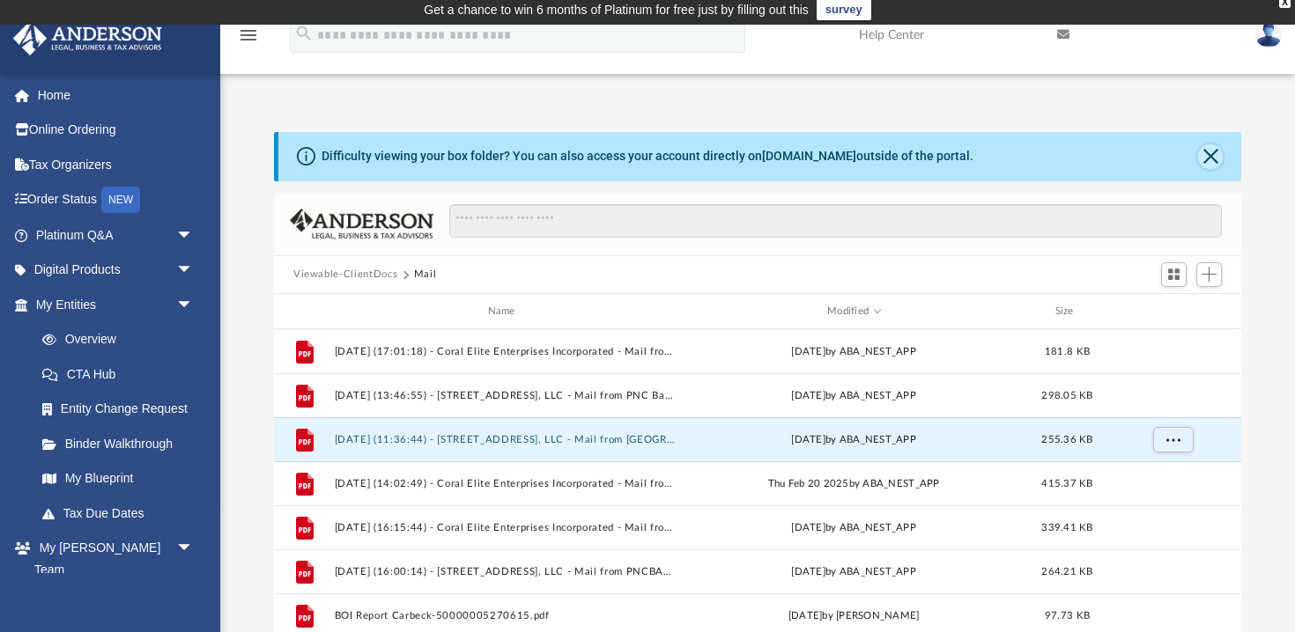
click at [1210, 153] on button "Close" at bounding box center [1210, 156] width 25 height 25
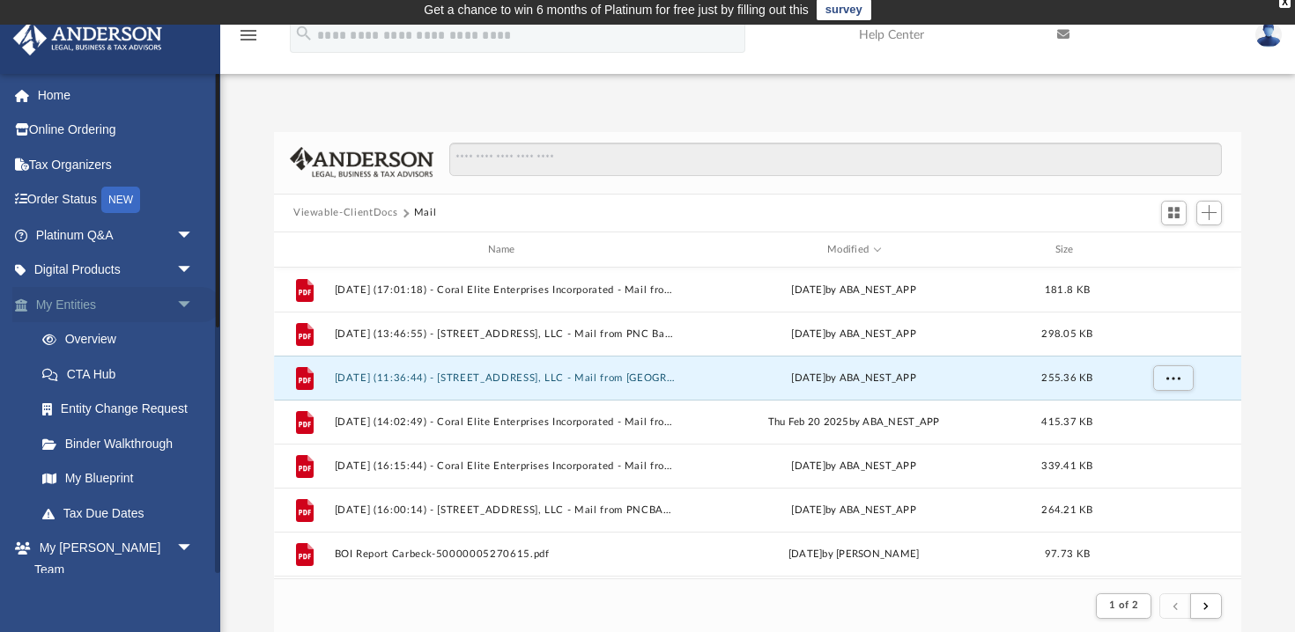
click at [182, 303] on span "arrow_drop_down" at bounding box center [193, 305] width 35 height 36
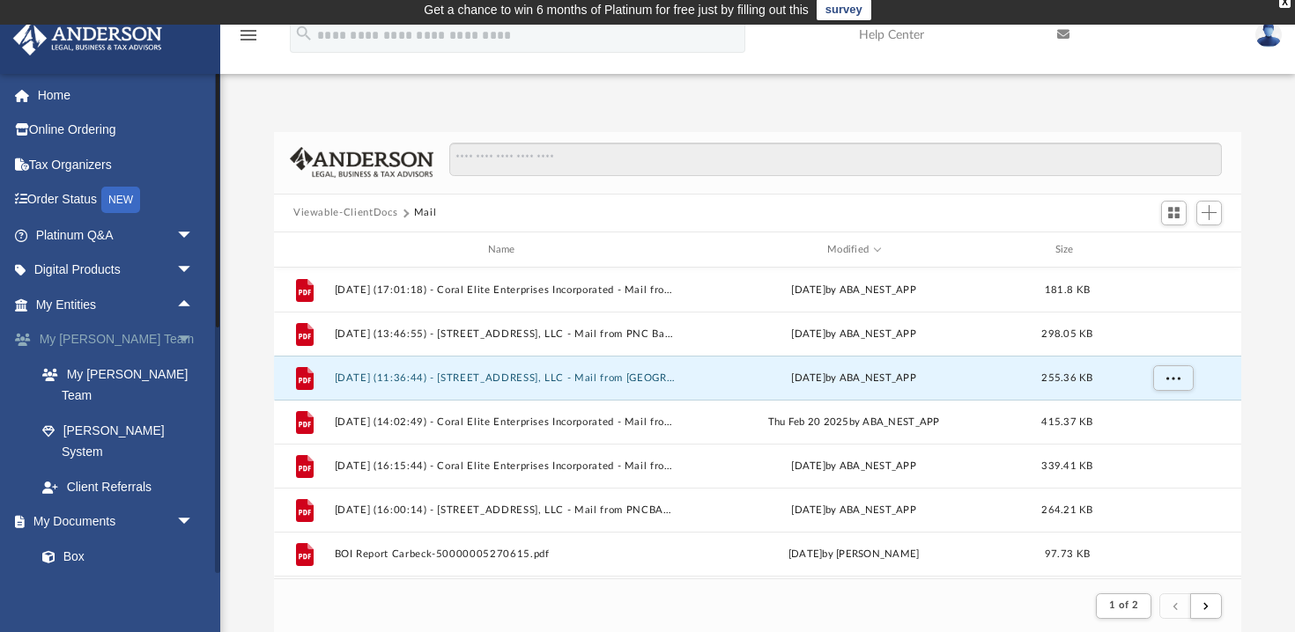
click at [186, 339] on span "arrow_drop_down" at bounding box center [193, 340] width 35 height 36
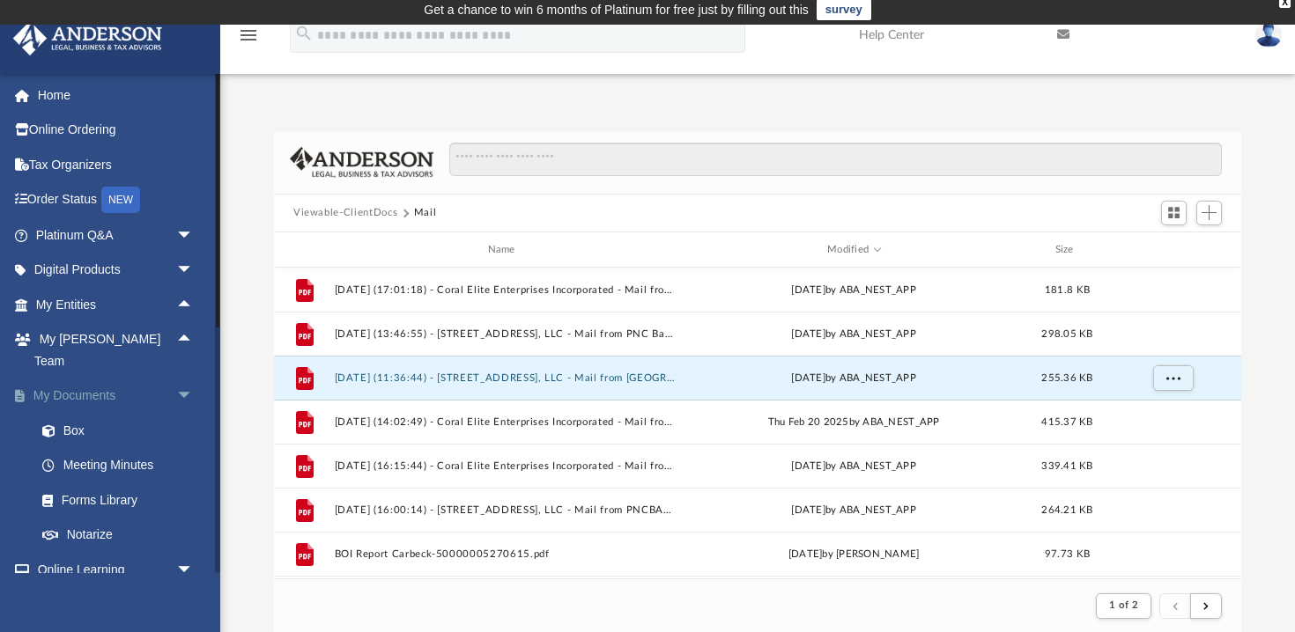
click at [183, 379] on span "arrow_drop_down" at bounding box center [193, 397] width 35 height 36
click at [182, 413] on span "arrow_drop_down" at bounding box center [193, 431] width 35 height 36
